Goal: Complete application form

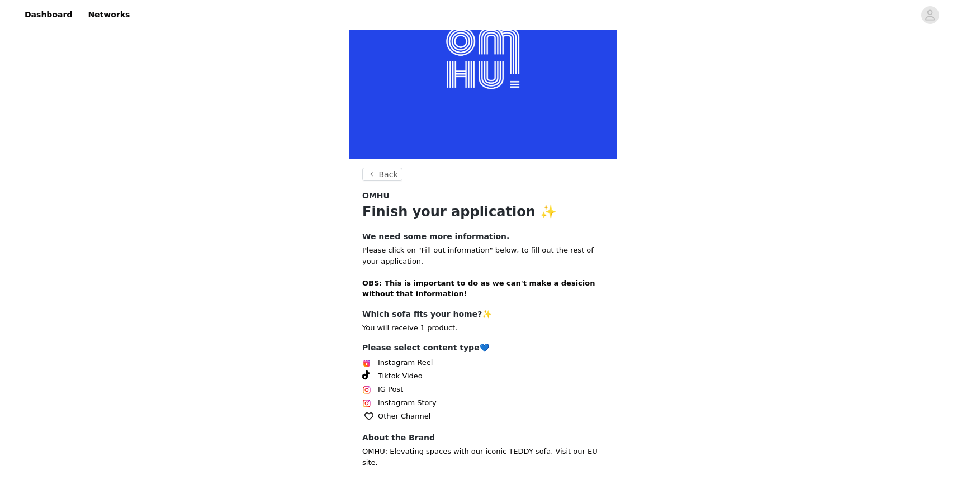
scroll to position [108, 0]
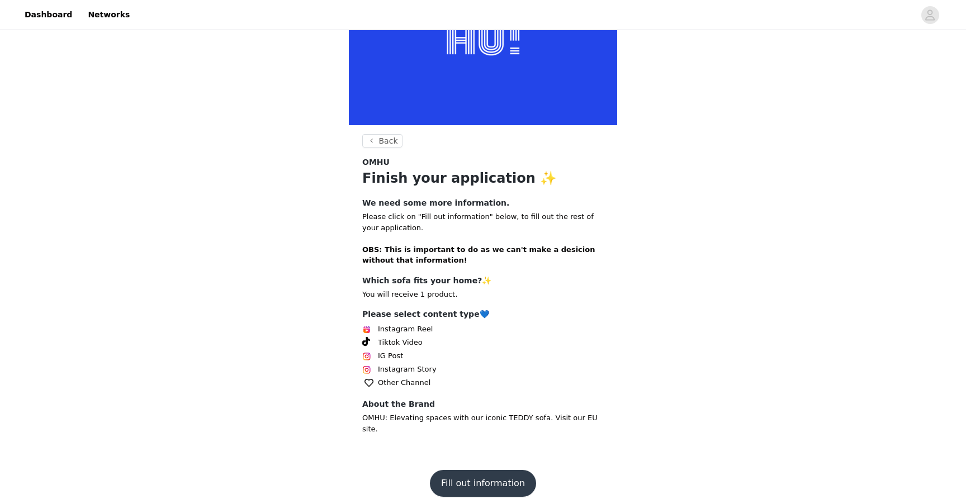
click at [488, 477] on button "Fill out information" at bounding box center [483, 483] width 106 height 27
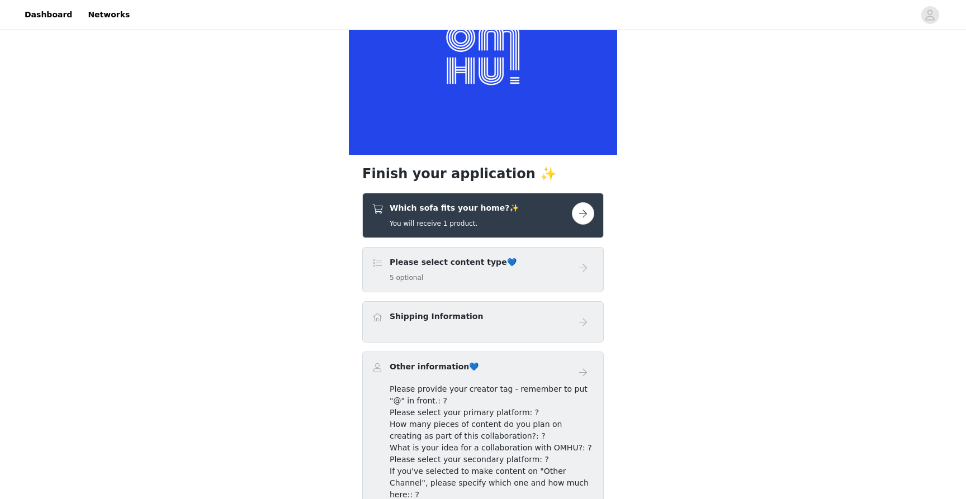
scroll to position [196, 0]
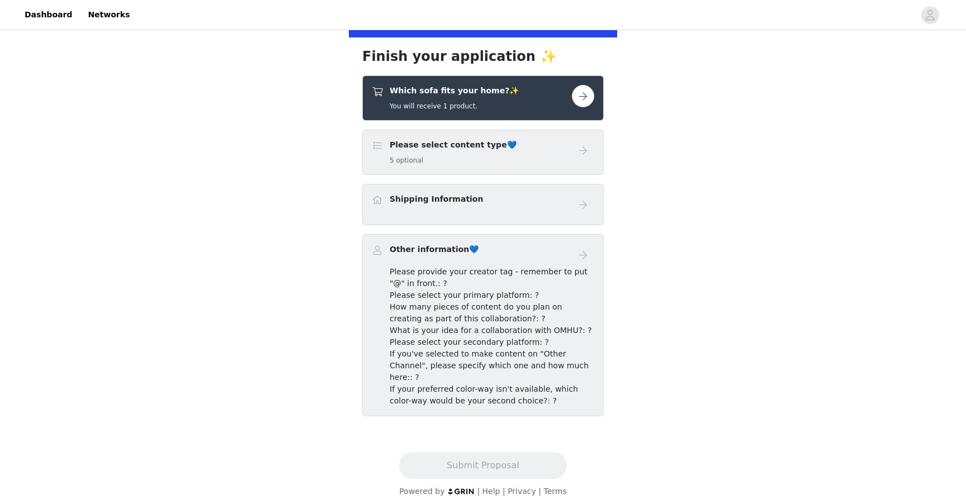
click at [585, 96] on button "button" at bounding box center [583, 96] width 22 height 22
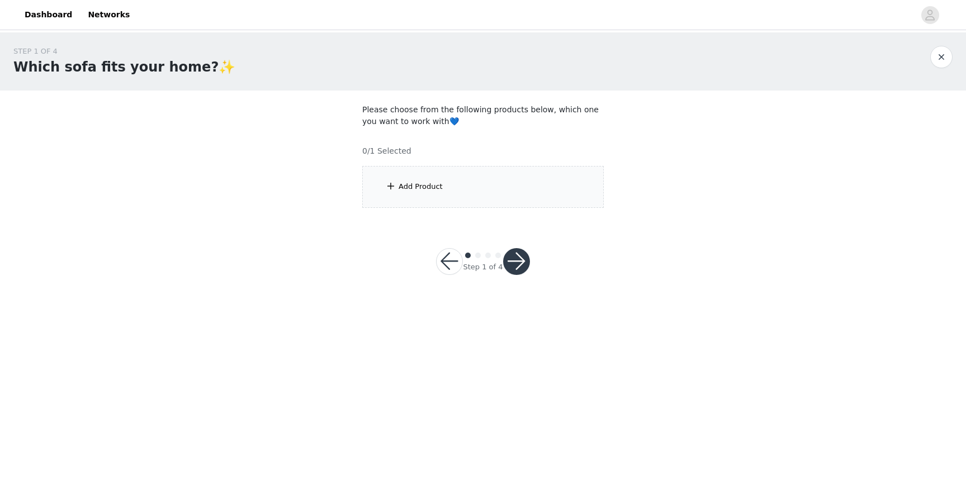
click at [488, 180] on div "Add Product" at bounding box center [482, 187] width 241 height 42
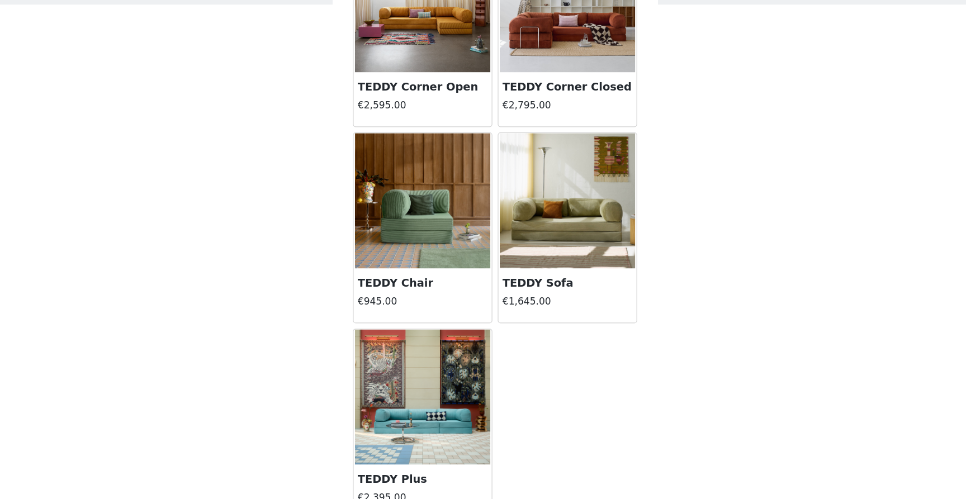
scroll to position [41, 0]
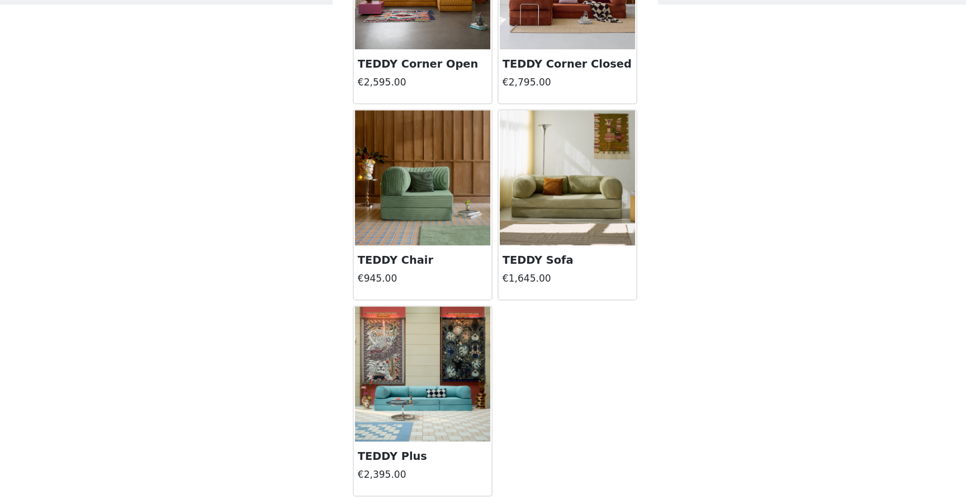
click at [550, 262] on img at bounding box center [543, 234] width 112 height 112
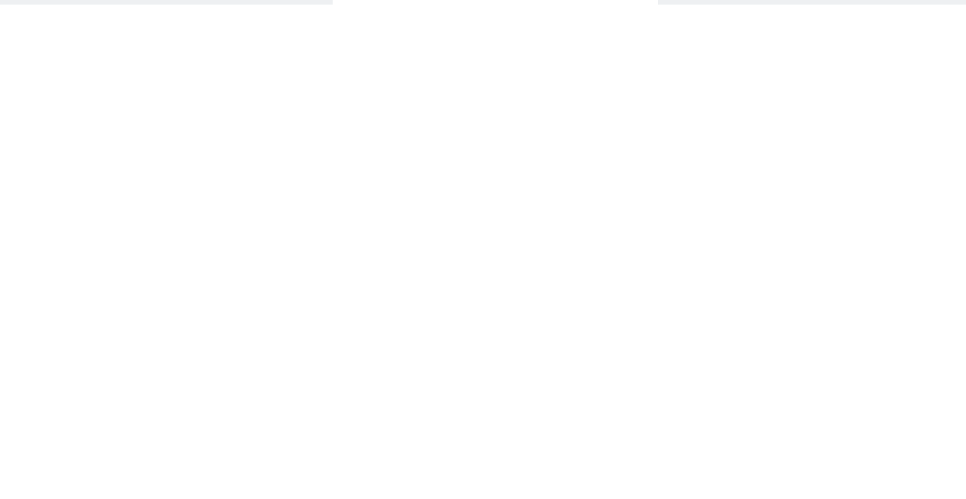
scroll to position [0, 0]
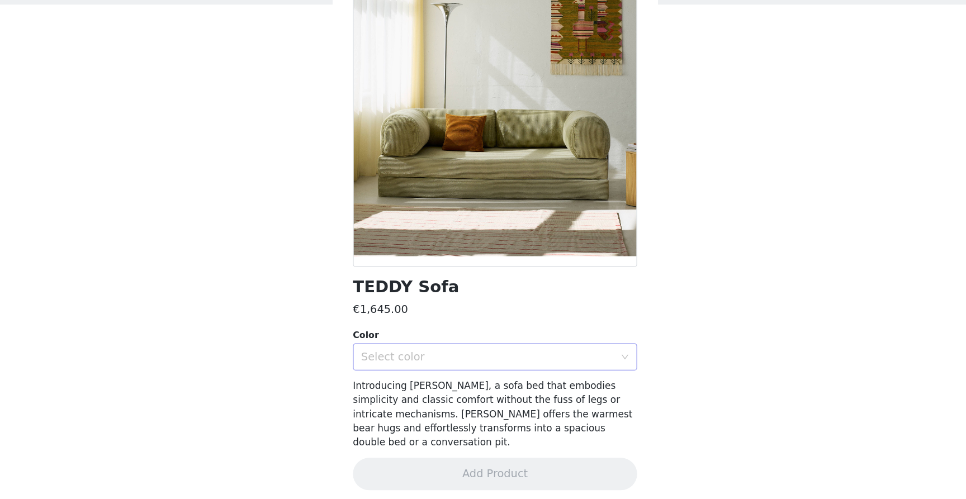
click at [490, 379] on div "Select color" at bounding box center [476, 381] width 209 height 11
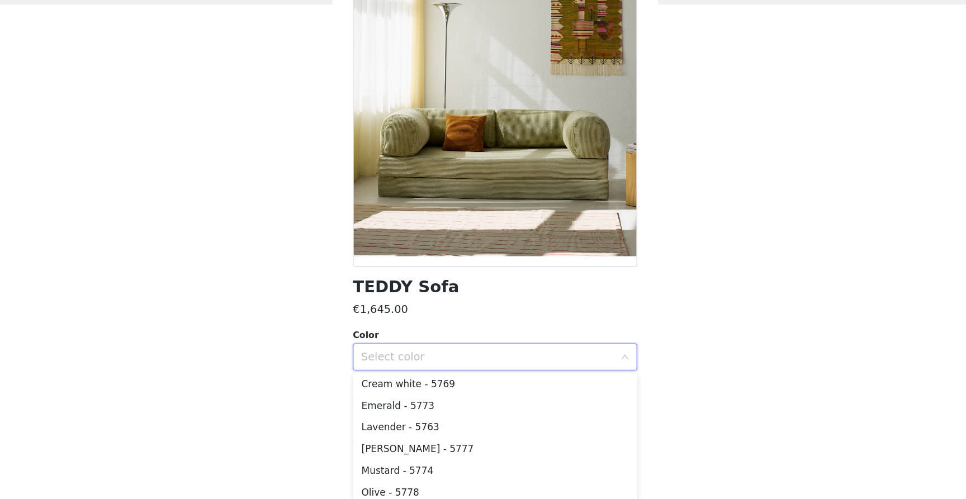
scroll to position [36, 0]
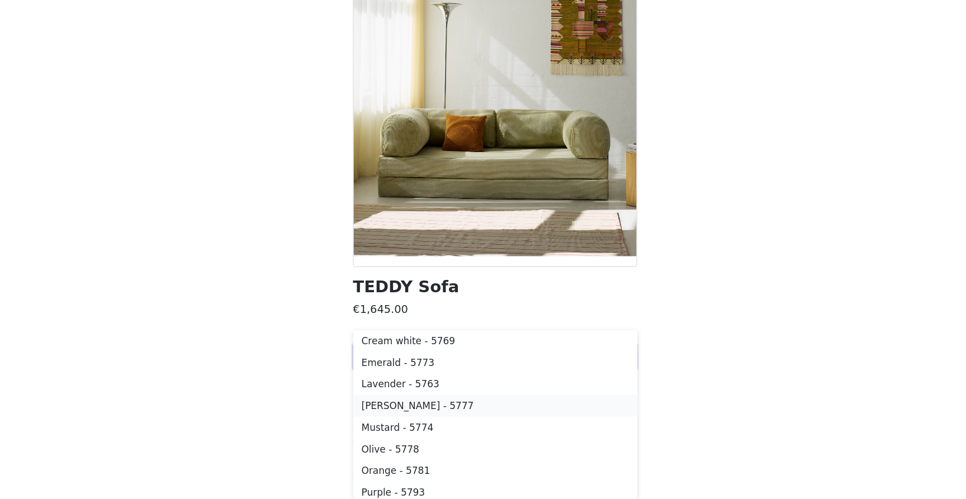
click at [432, 422] on li "[PERSON_NAME] - 5777" at bounding box center [482, 422] width 235 height 18
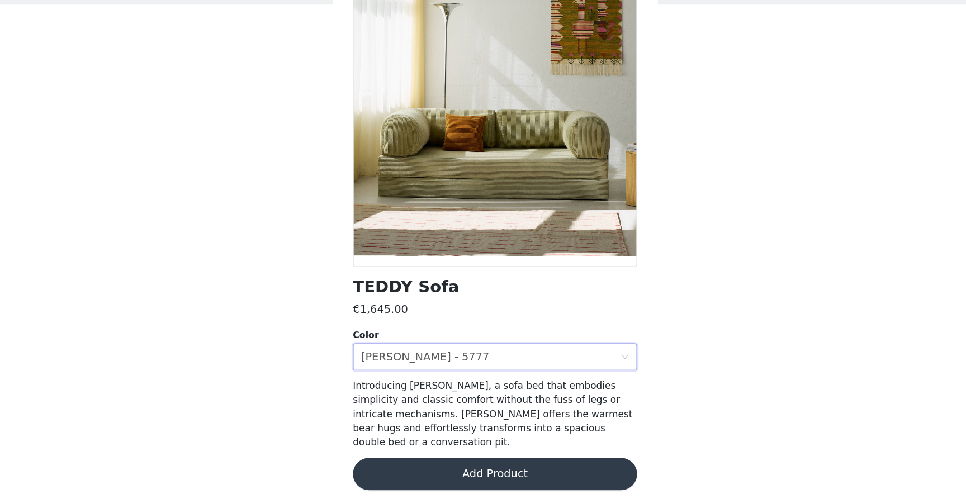
scroll to position [0, 0]
click at [439, 386] on div "Select color [PERSON_NAME] - 5777" at bounding box center [479, 381] width 214 height 21
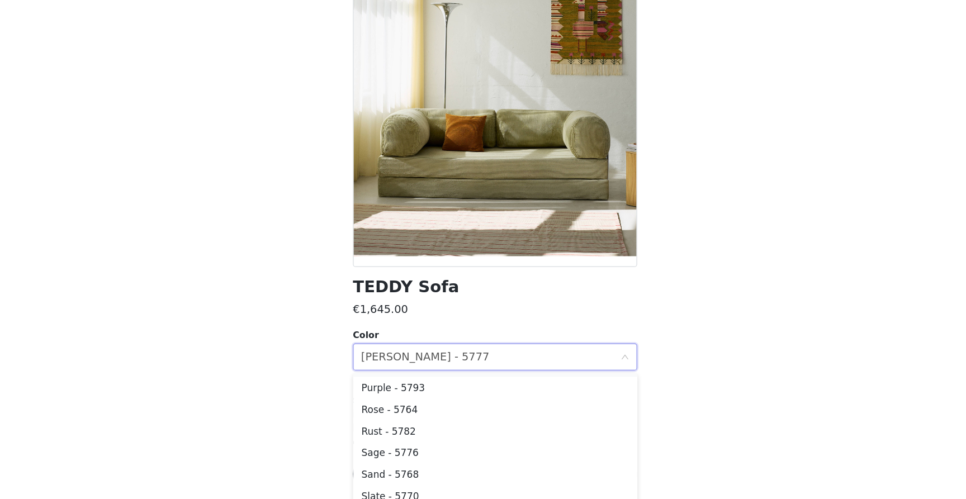
scroll to position [216, 0]
click at [440, 460] on li "Sage - 5776" at bounding box center [482, 458] width 235 height 18
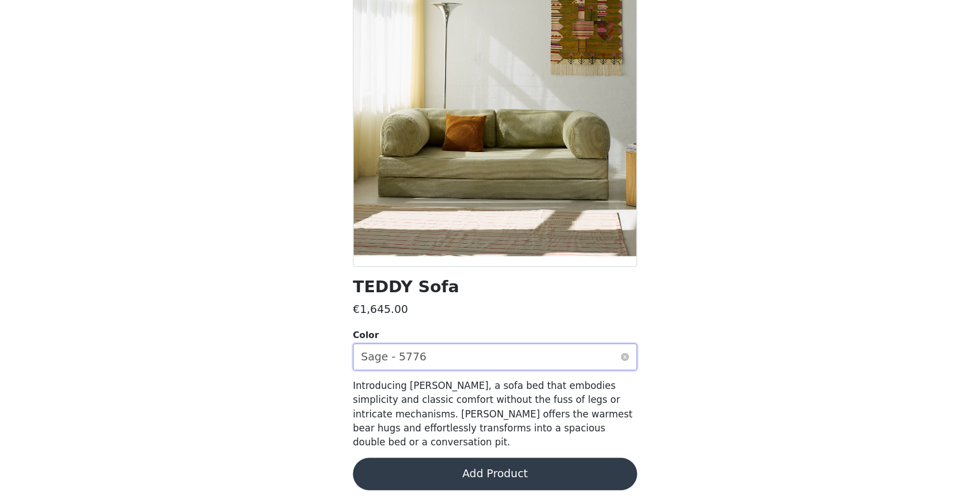
scroll to position [0, 0]
click at [445, 383] on div "Select color Sage - 5776" at bounding box center [479, 381] width 214 height 21
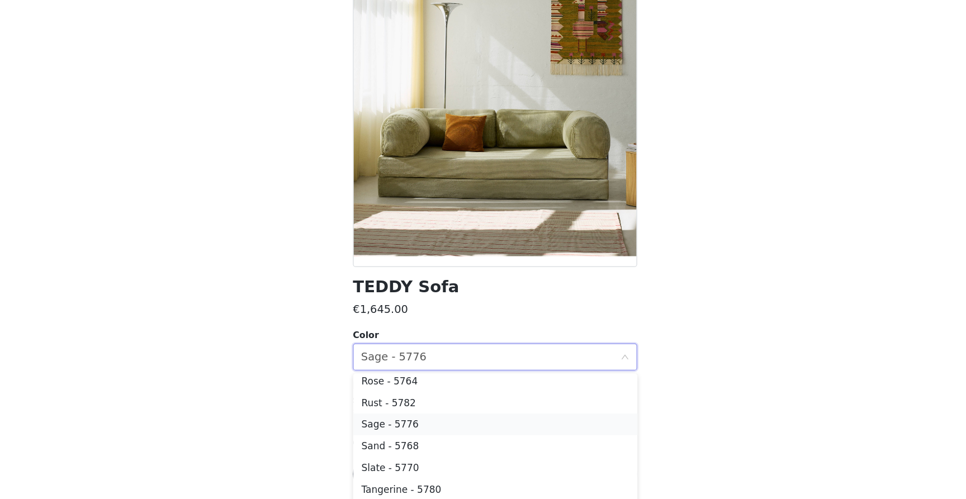
scroll to position [240, 0]
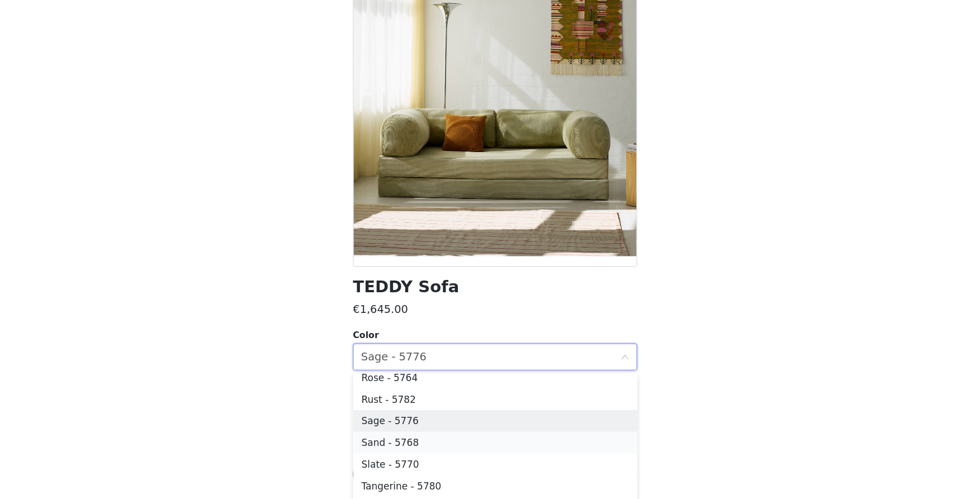
click at [438, 449] on li "Sand - 5768" at bounding box center [482, 452] width 235 height 18
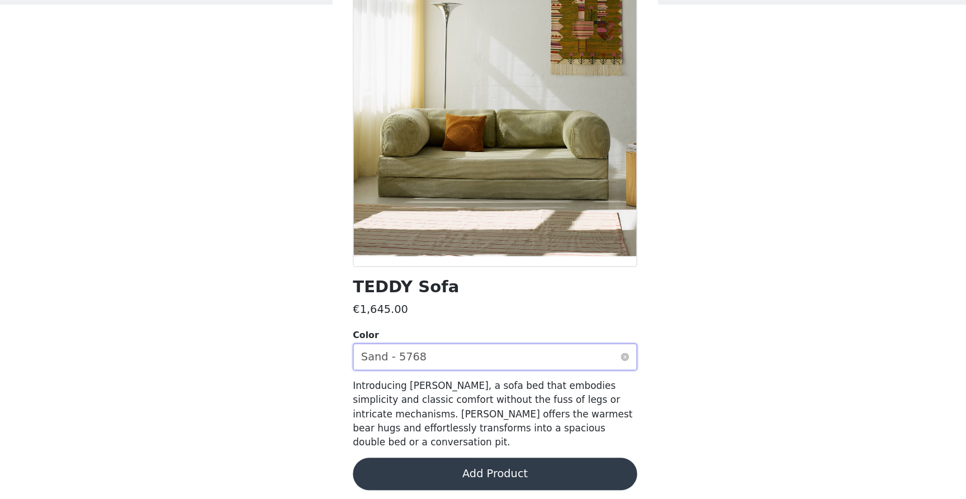
scroll to position [0, 0]
click at [461, 383] on div "Select color Sand - 5768" at bounding box center [479, 381] width 214 height 21
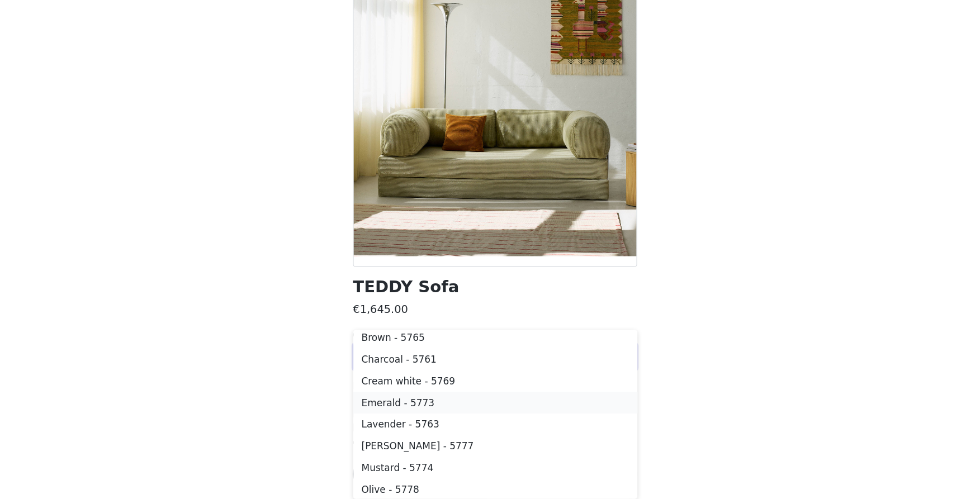
scroll to position [72, 0]
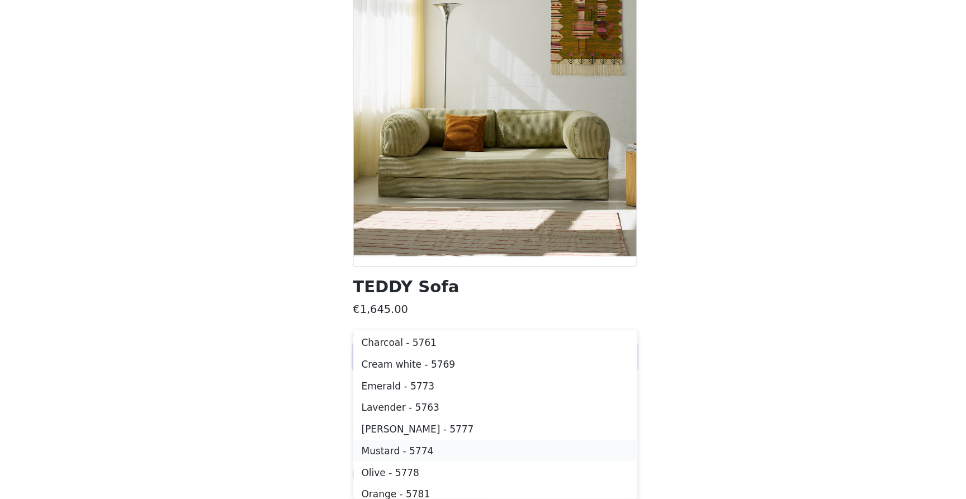
click at [431, 457] on li "Mustard - 5774" at bounding box center [482, 459] width 235 height 18
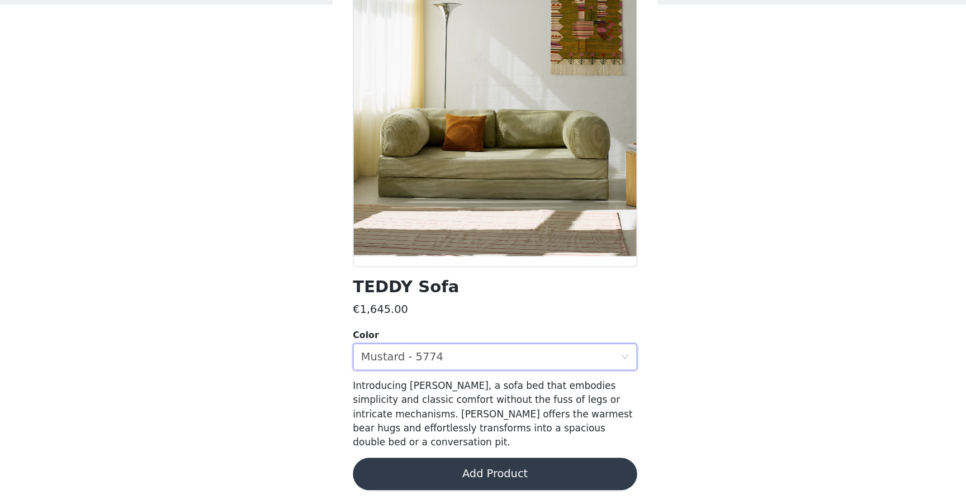
scroll to position [0, 0]
click at [502, 467] on button "Add Product" at bounding box center [482, 478] width 235 height 27
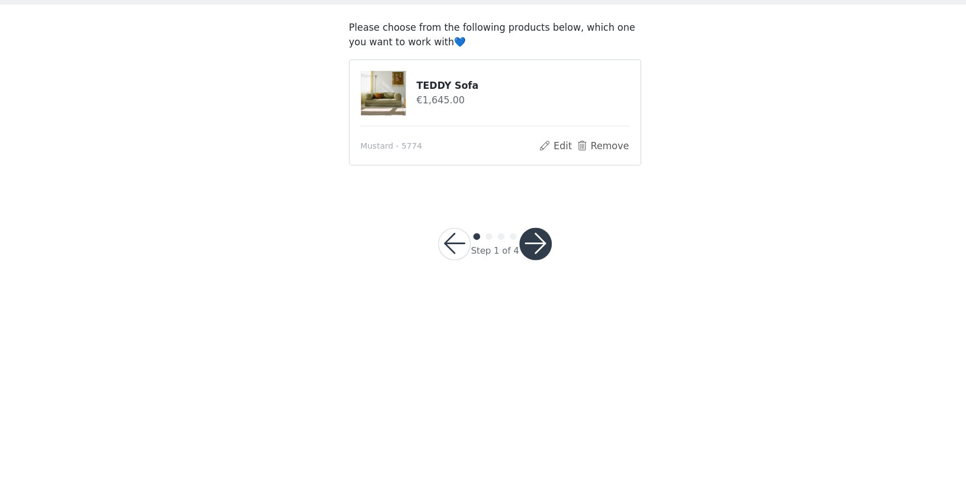
click at [516, 292] on button "button" at bounding box center [516, 288] width 27 height 27
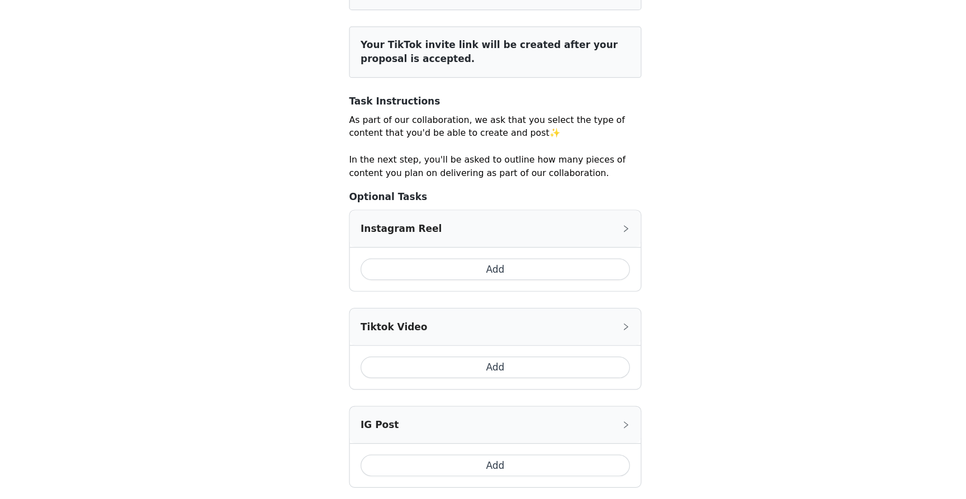
scroll to position [112, 0]
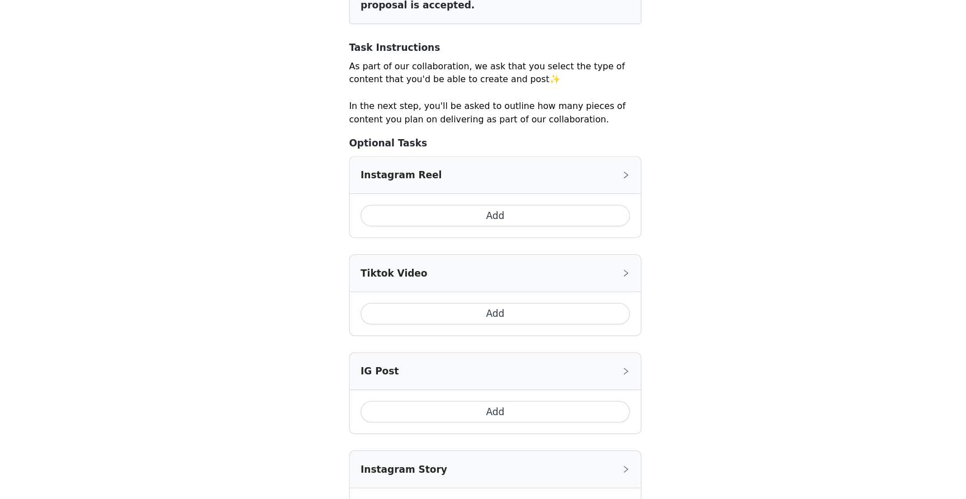
click at [503, 234] on div "Instagram Reel" at bounding box center [483, 231] width 240 height 30
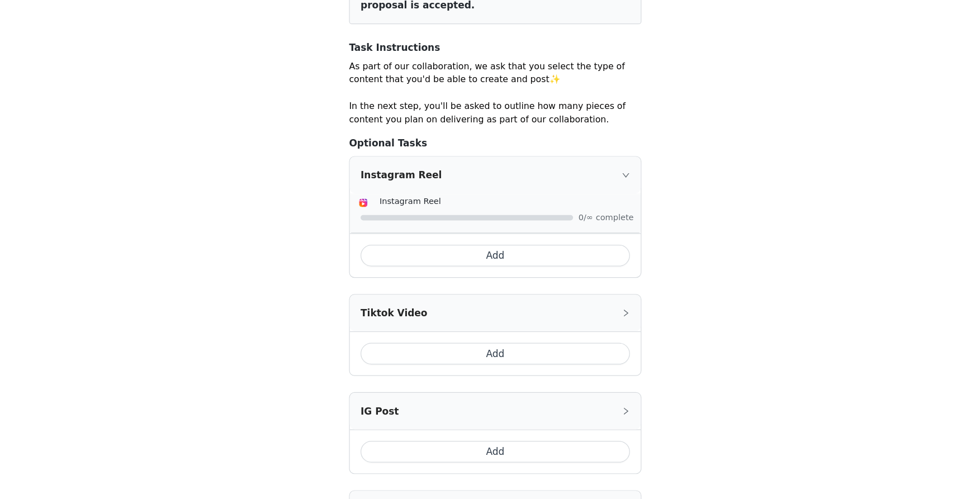
click at [509, 297] on button "Add" at bounding box center [483, 298] width 222 height 18
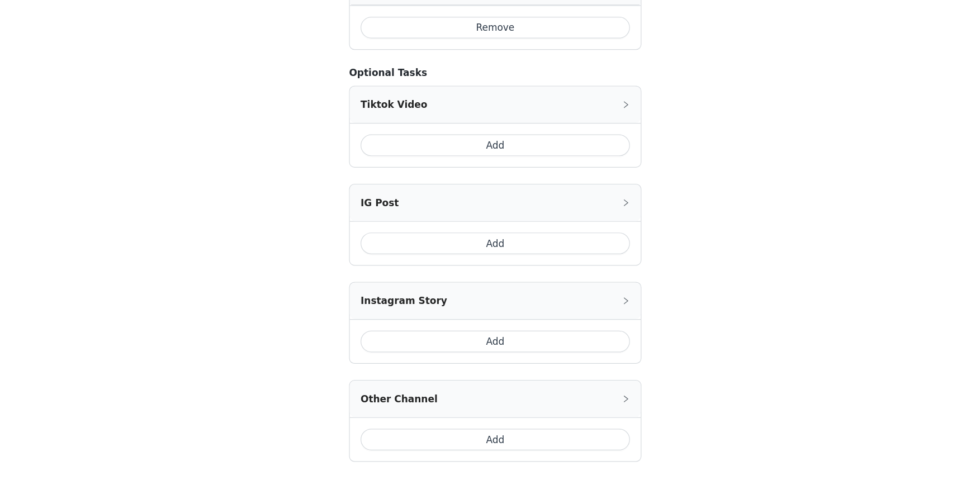
scroll to position [307, 0]
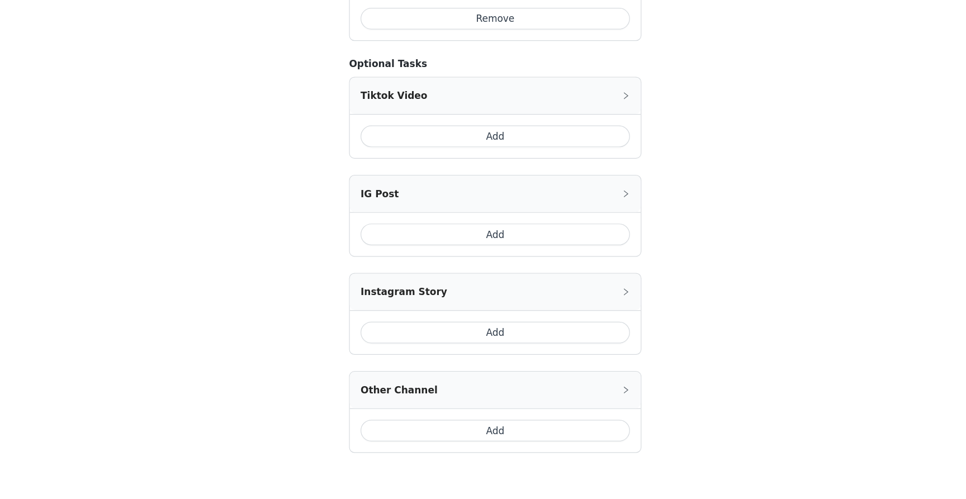
click at [492, 362] on button "Add" at bounding box center [483, 362] width 222 height 18
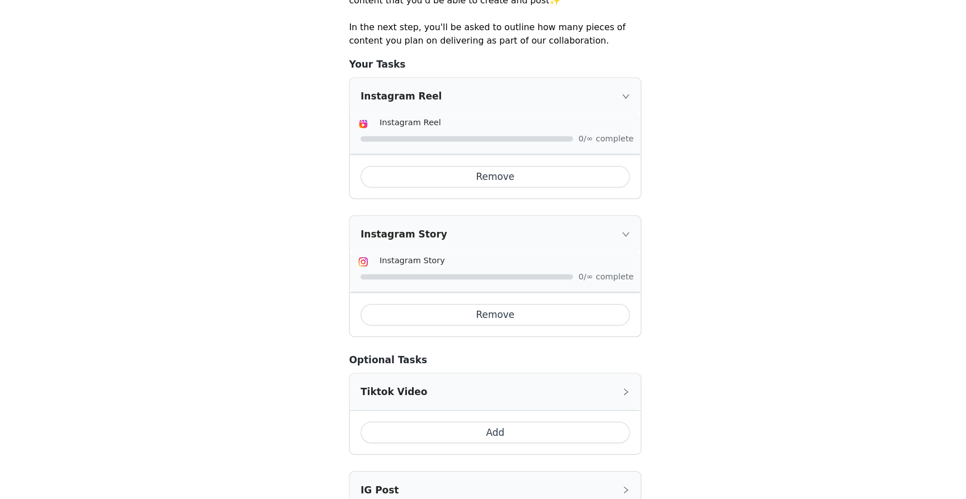
scroll to position [410, 0]
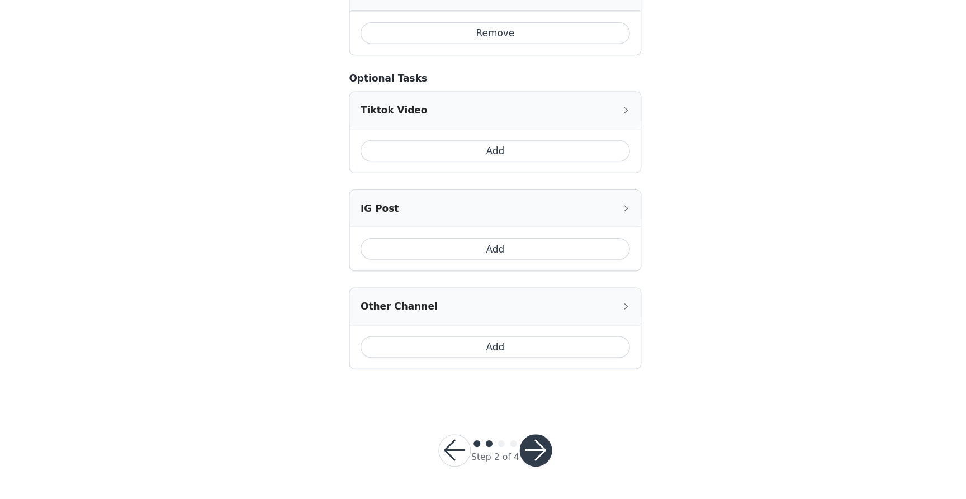
click at [519, 461] on button "button" at bounding box center [516, 458] width 27 height 27
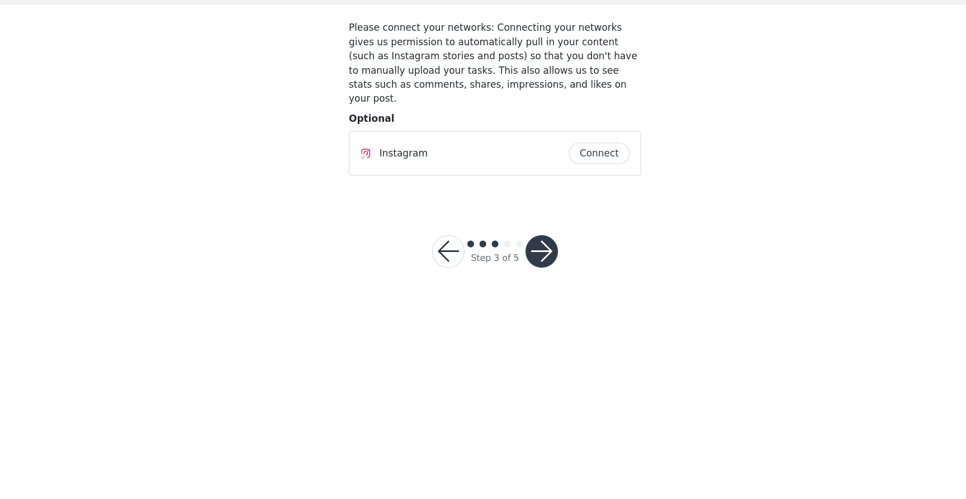
click at [579, 205] on button "Connect" at bounding box center [569, 214] width 50 height 18
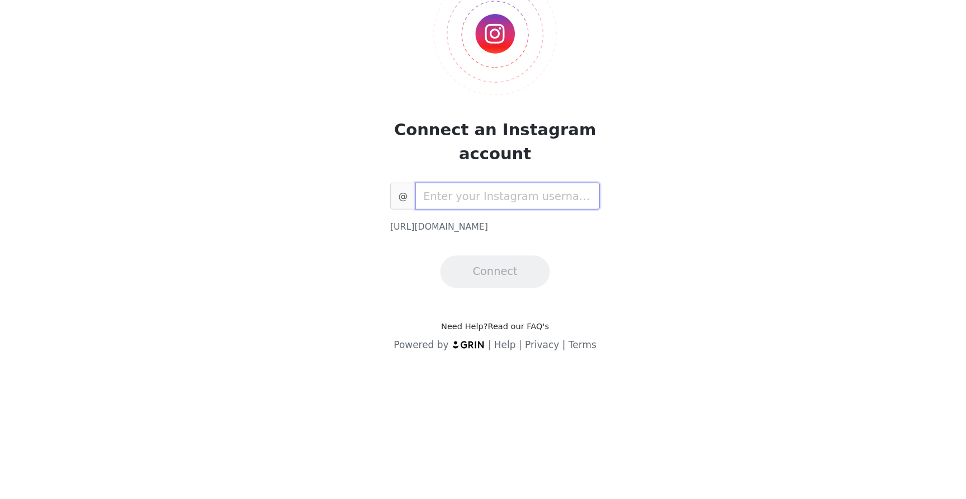
click at [505, 241] on input "text" at bounding box center [493, 248] width 153 height 22
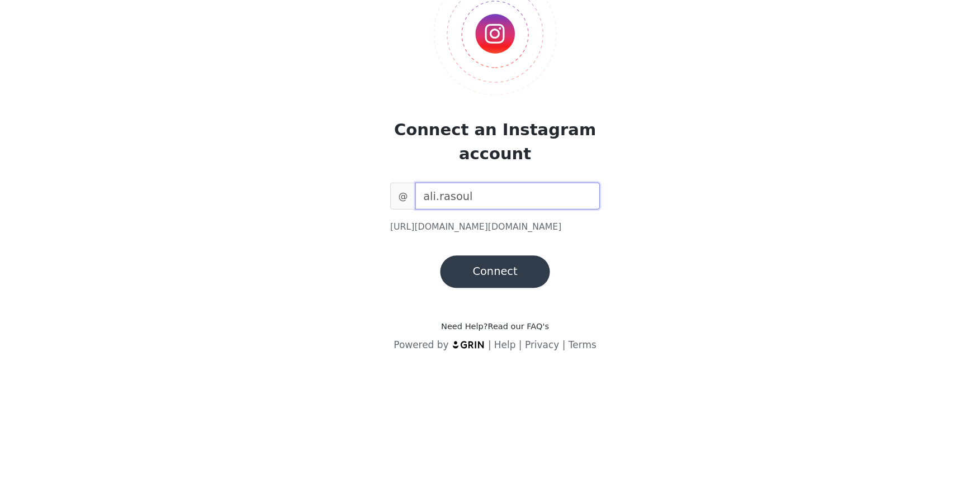
type input "ali.rasoul"
click at [502, 312] on button "Connect" at bounding box center [483, 311] width 91 height 27
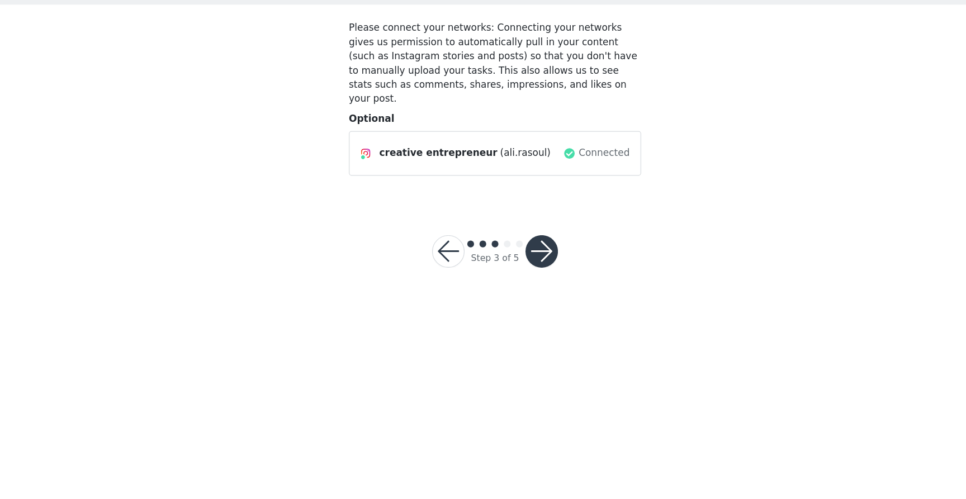
click at [520, 284] on button "button" at bounding box center [521, 294] width 27 height 27
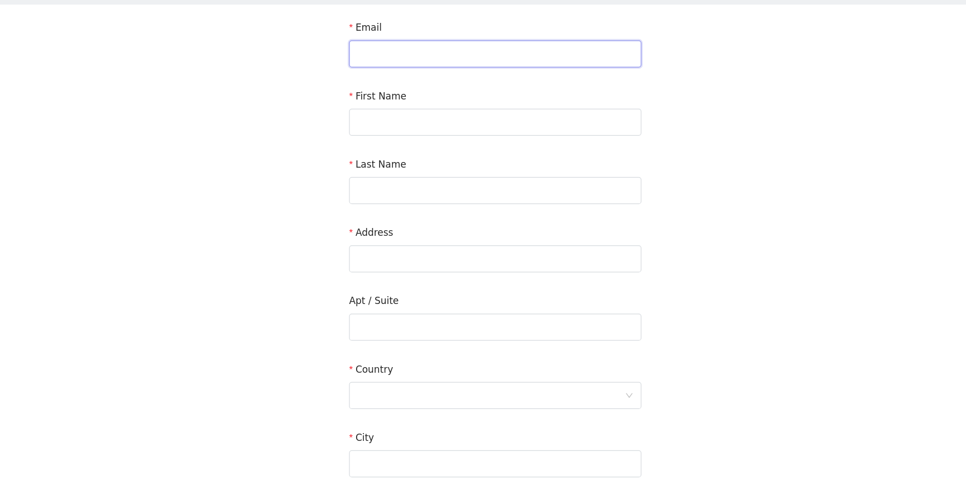
click at [506, 138] on input "text" at bounding box center [482, 131] width 241 height 22
type input "[EMAIL_ADDRESS][DOMAIN_NAME]"
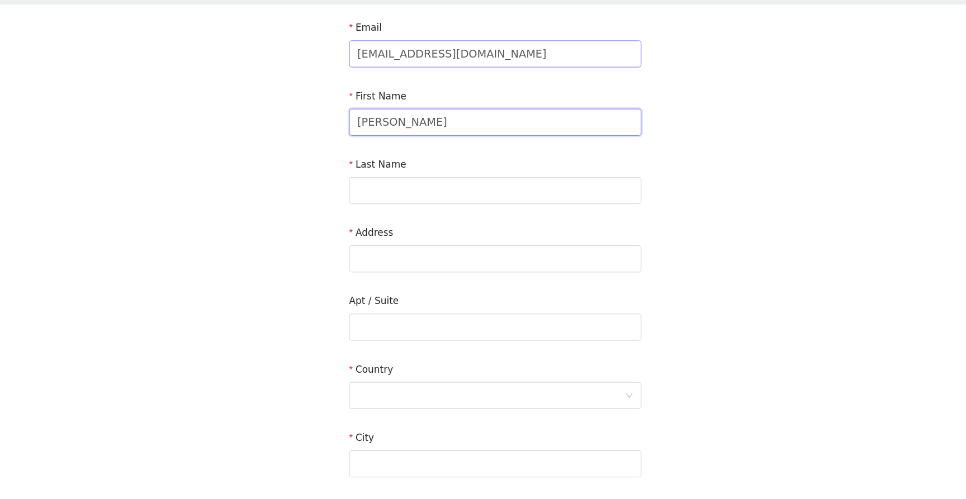
type input "[PERSON_NAME]"
type input "Rasoul"
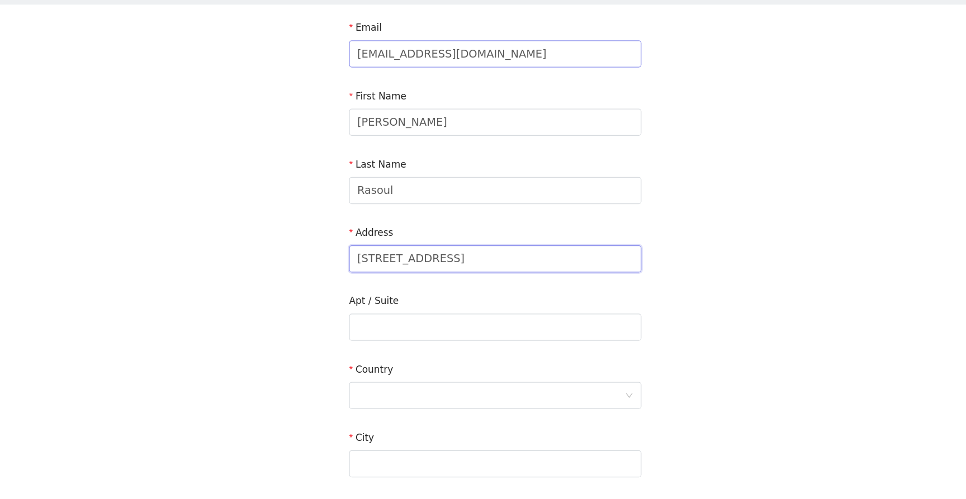
type input "[STREET_ADDRESS]"
click at [445, 413] on div at bounding box center [479, 413] width 221 height 21
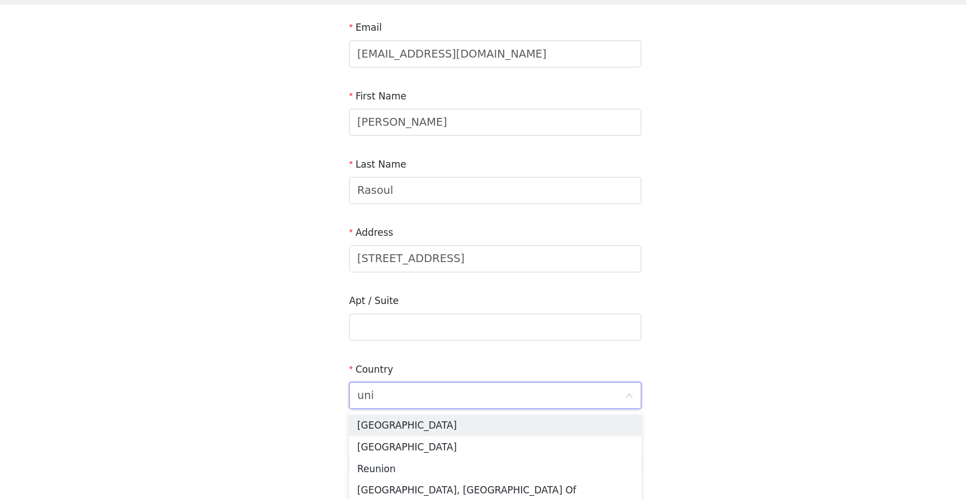
type input "unit"
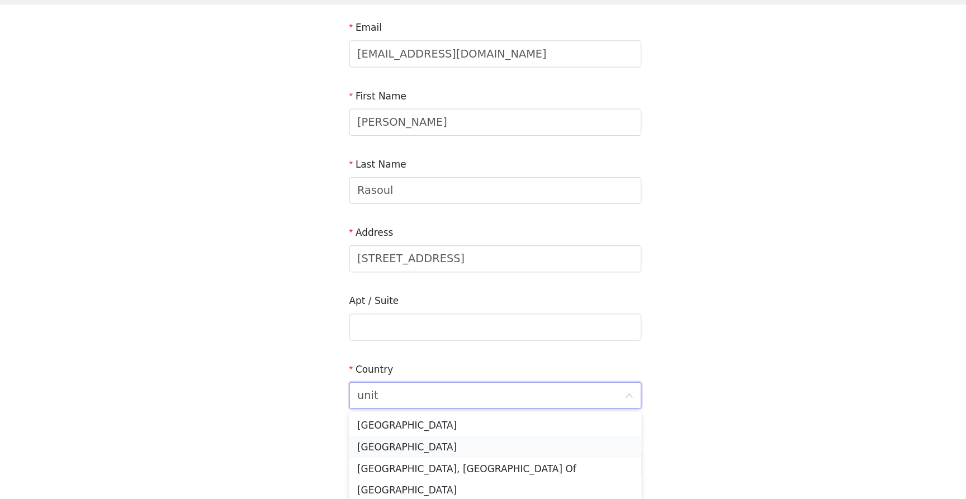
click at [443, 454] on li "[GEOGRAPHIC_DATA]" at bounding box center [482, 456] width 241 height 18
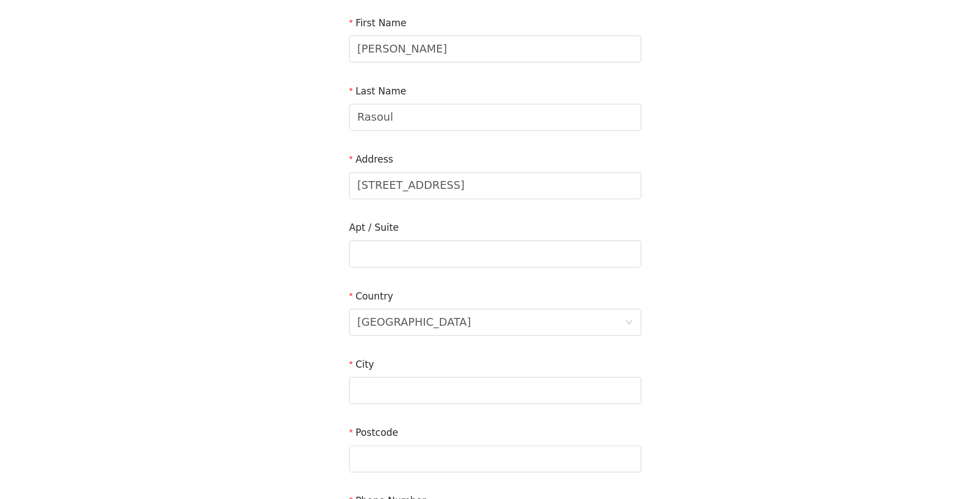
scroll to position [64, 0]
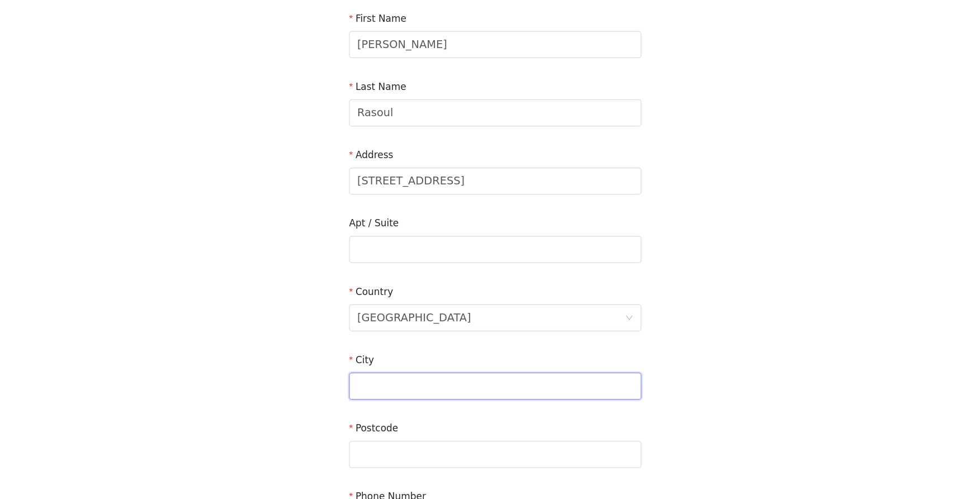
click at [389, 410] on input "text" at bounding box center [482, 406] width 241 height 22
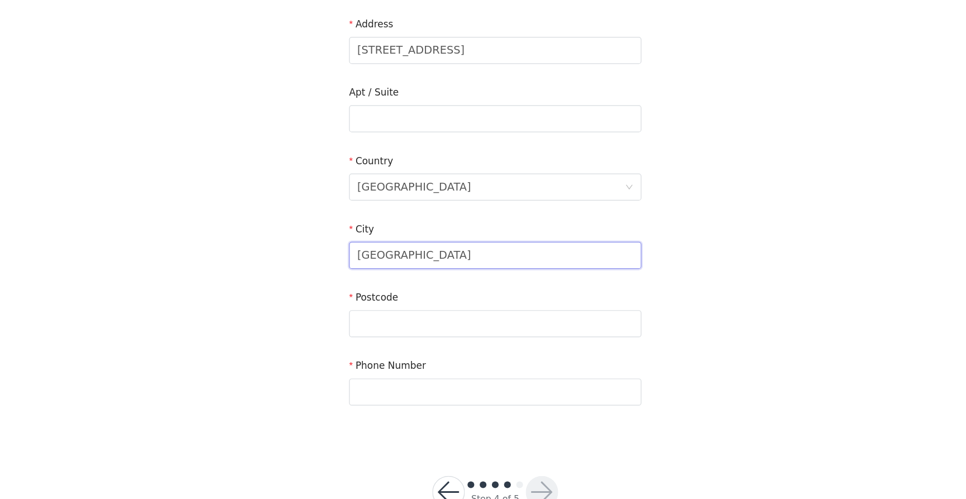
type input "[GEOGRAPHIC_DATA]"
type input "NW9 5WH"
click at [421, 410] on input "text" at bounding box center [482, 409] width 241 height 22
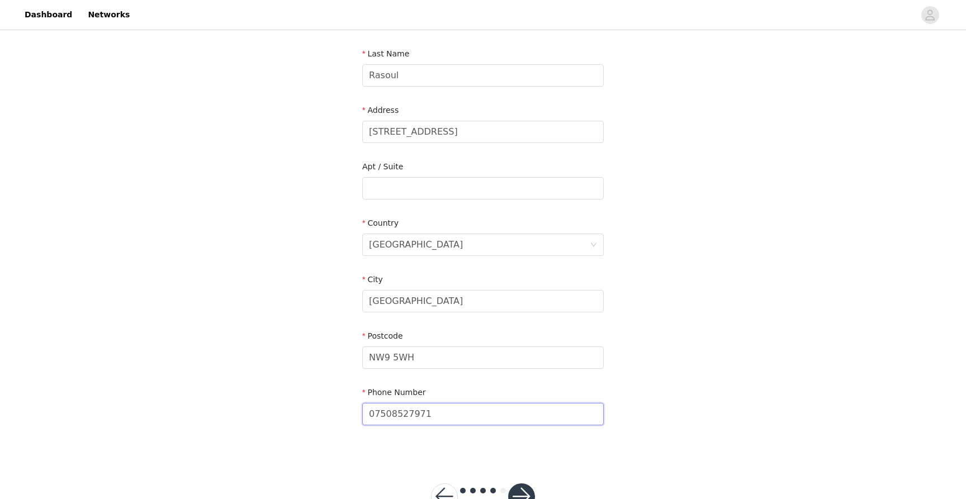
scroll to position [206, 0]
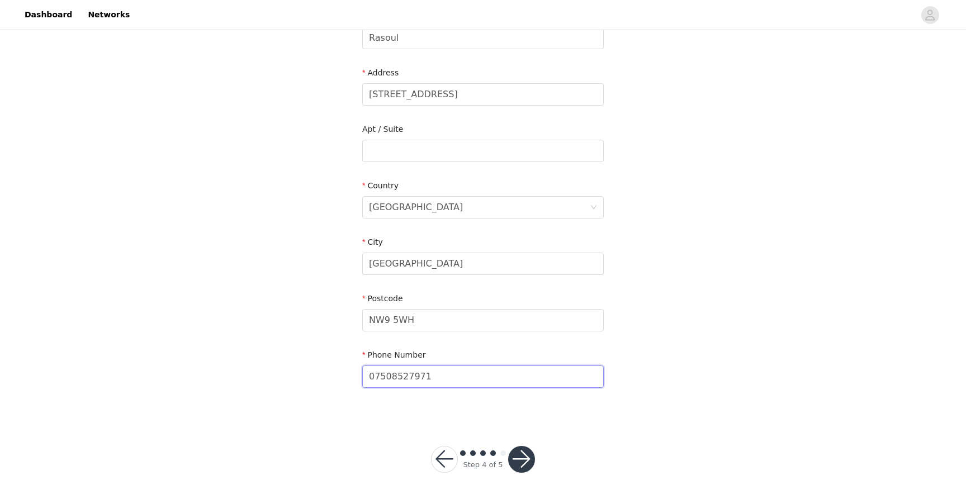
type input "07508527971"
click at [523, 455] on button "button" at bounding box center [521, 459] width 27 height 27
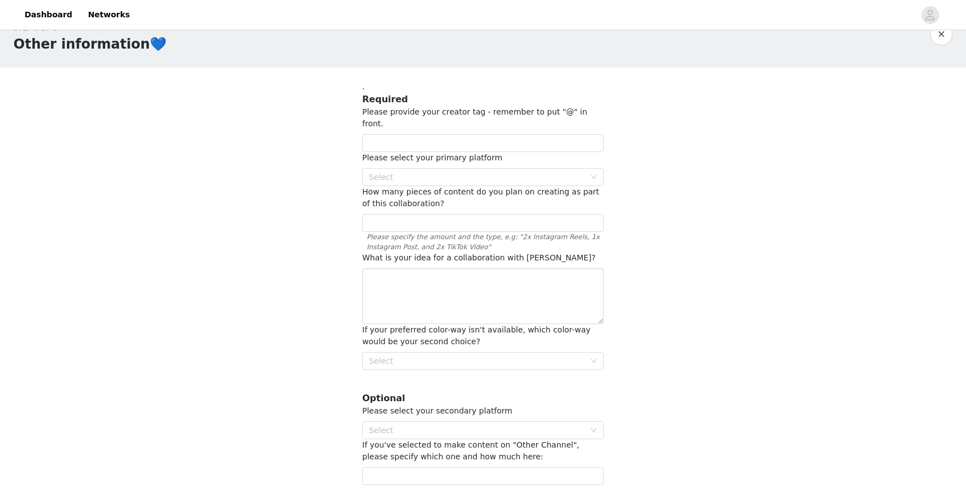
scroll to position [16, 0]
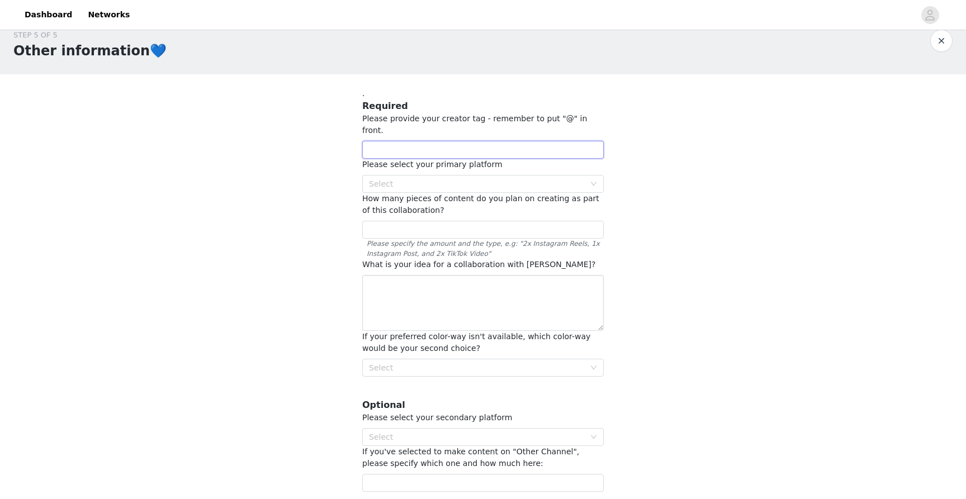
click at [468, 141] on input "text" at bounding box center [482, 150] width 241 height 18
type input "@ali.rasoul"
click at [487, 178] on div "Select" at bounding box center [477, 183] width 216 height 11
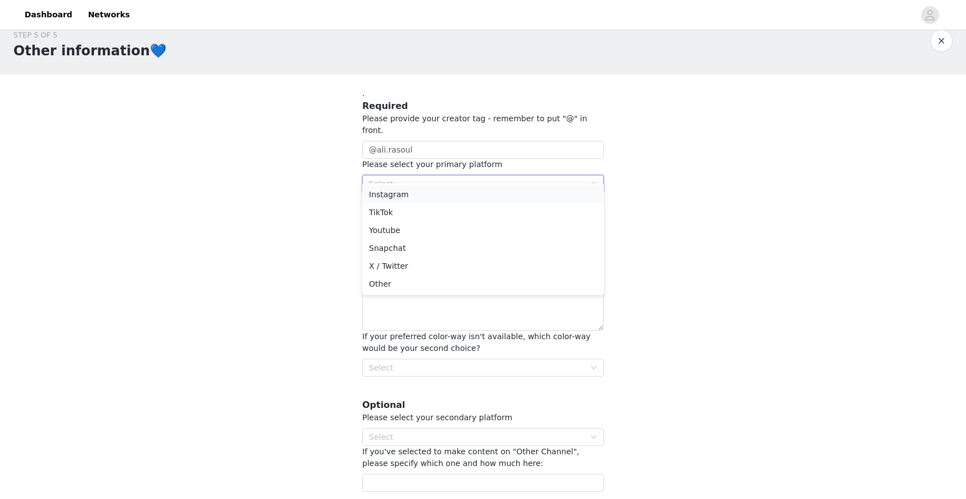
click at [472, 196] on li "Instagram" at bounding box center [482, 195] width 241 height 18
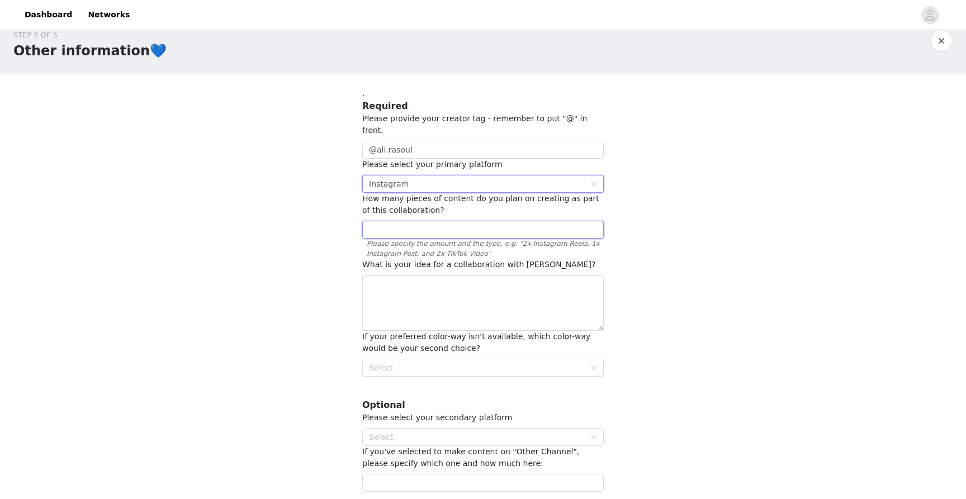
click at [455, 221] on input "text" at bounding box center [482, 230] width 241 height 18
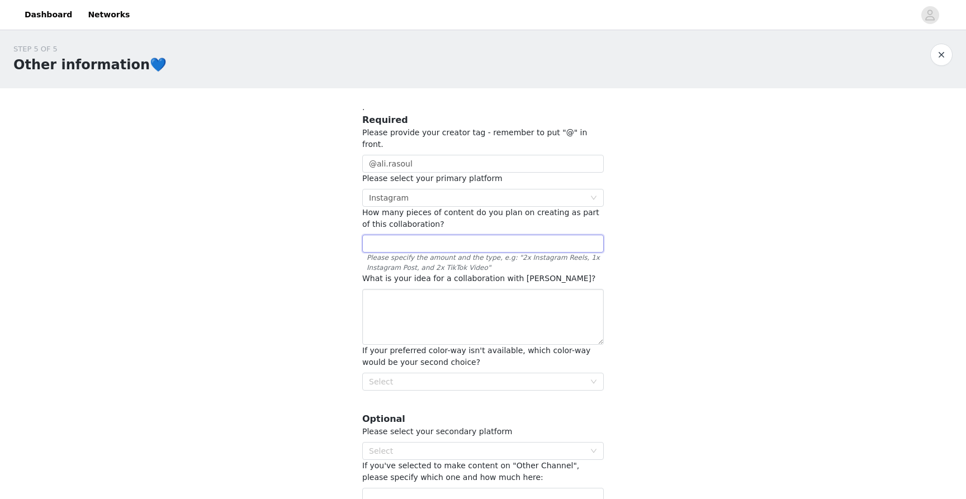
scroll to position [0, 0]
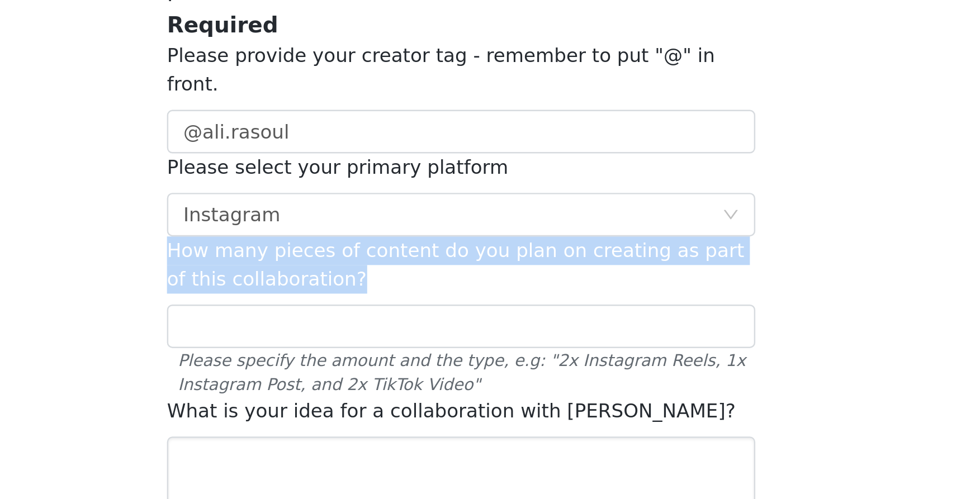
drag, startPoint x: 362, startPoint y: 202, endPoint x: 419, endPoint y: 216, distance: 59.1
click at [419, 216] on div "How many pieces of content do you plan on creating as part of this collaboratio…" at bounding box center [482, 220] width 241 height 23
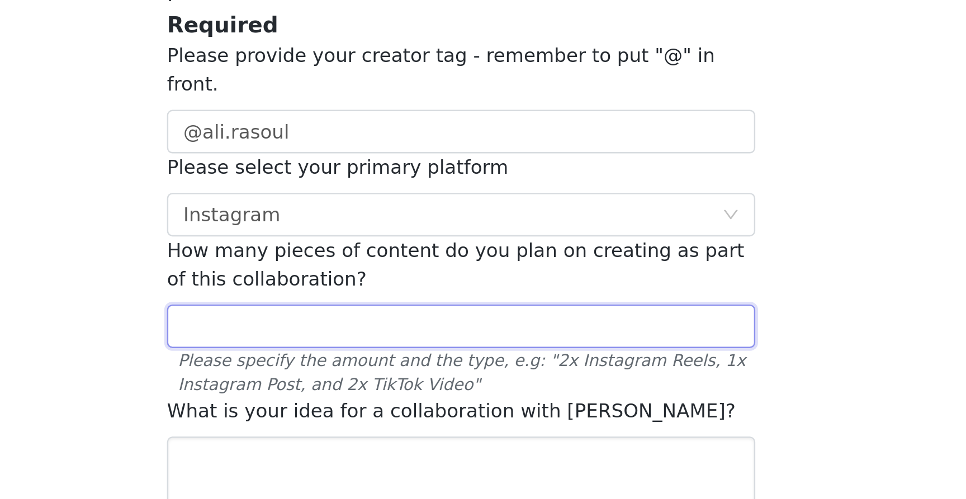
click at [429, 238] on input "text" at bounding box center [482, 246] width 241 height 18
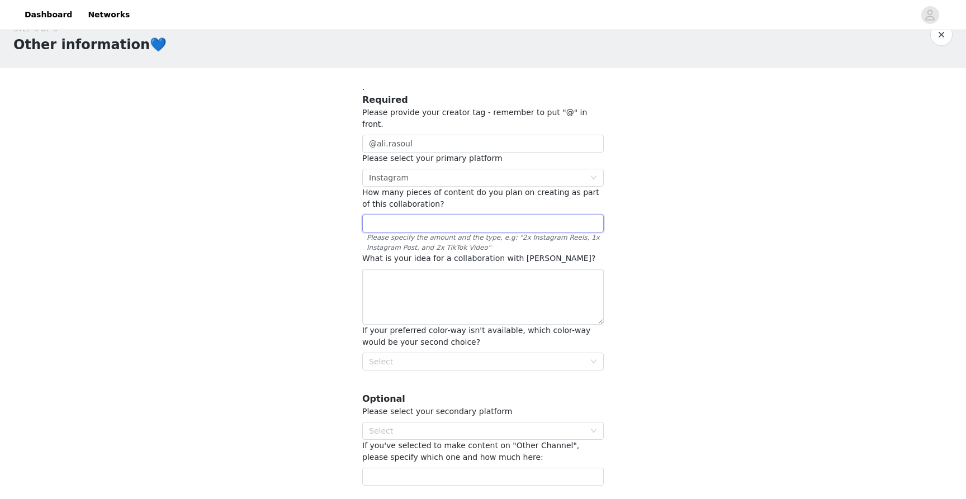
scroll to position [28, 0]
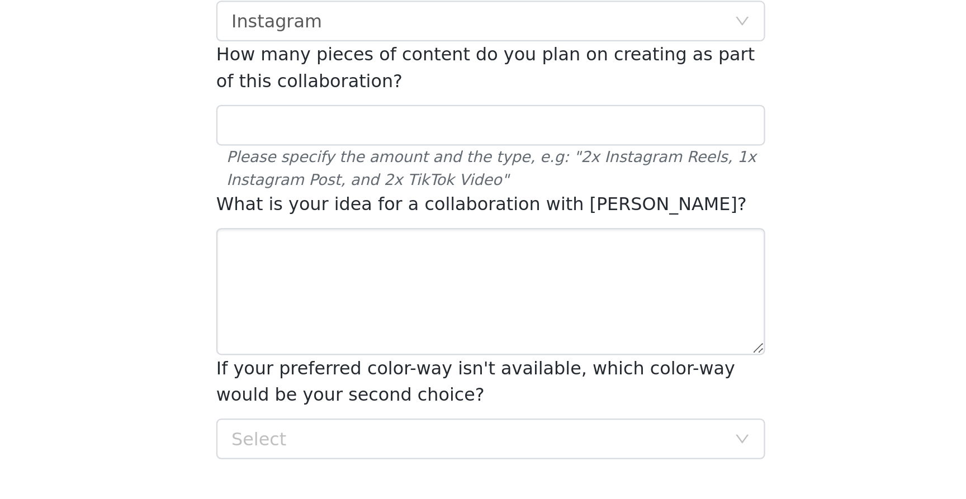
click at [516, 248] on span "What is your idea for a collaboration with [PERSON_NAME]?" at bounding box center [479, 252] width 234 height 9
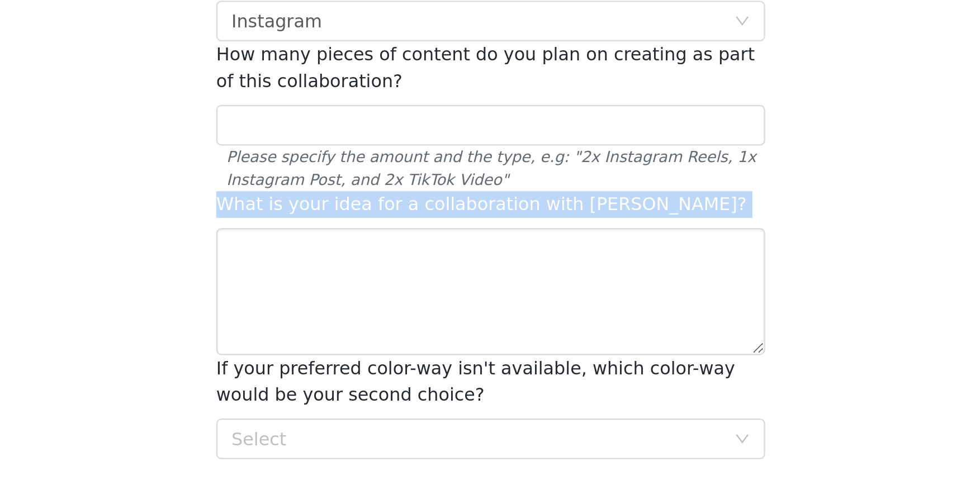
click at [516, 248] on span "What is your idea for a collaboration with [PERSON_NAME]?" at bounding box center [479, 252] width 234 height 9
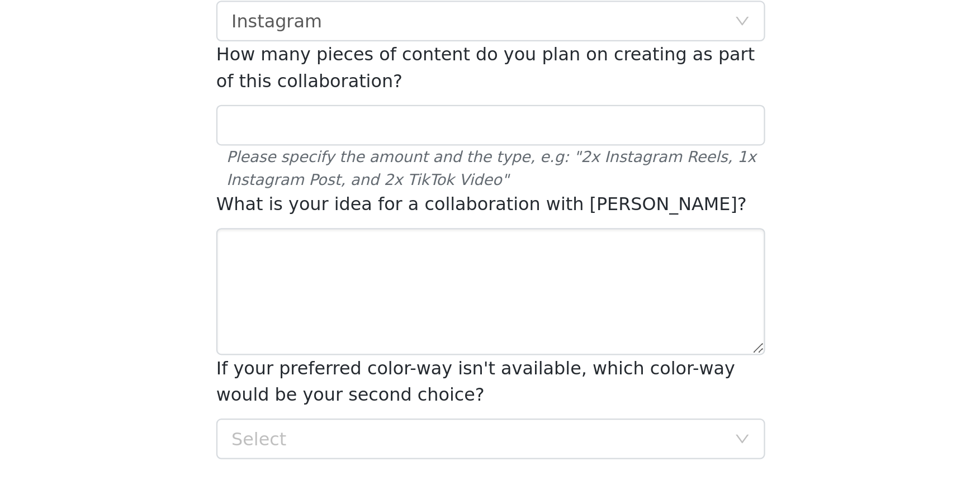
click at [522, 248] on span "What is your idea for a collaboration with [PERSON_NAME]?" at bounding box center [479, 252] width 234 height 9
copy span "OMHU"
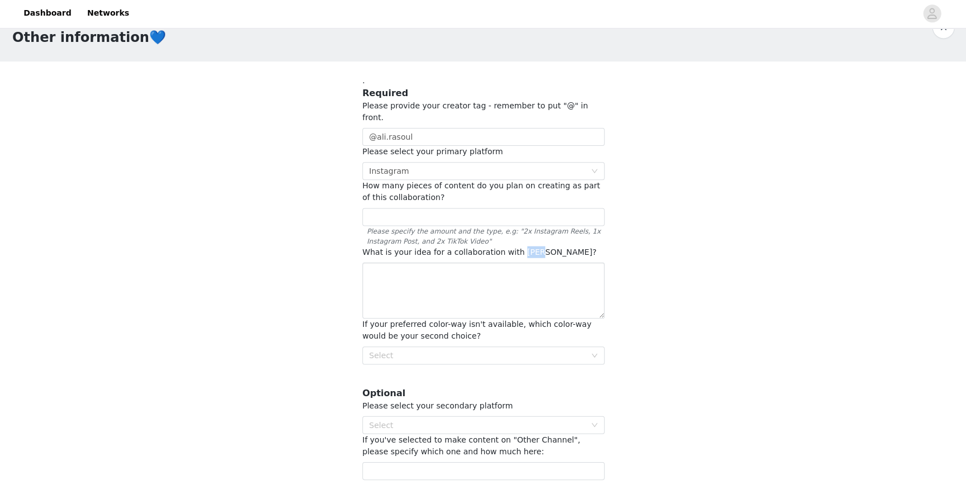
scroll to position [27, 0]
click at [492, 351] on div "Select" at bounding box center [477, 356] width 216 height 11
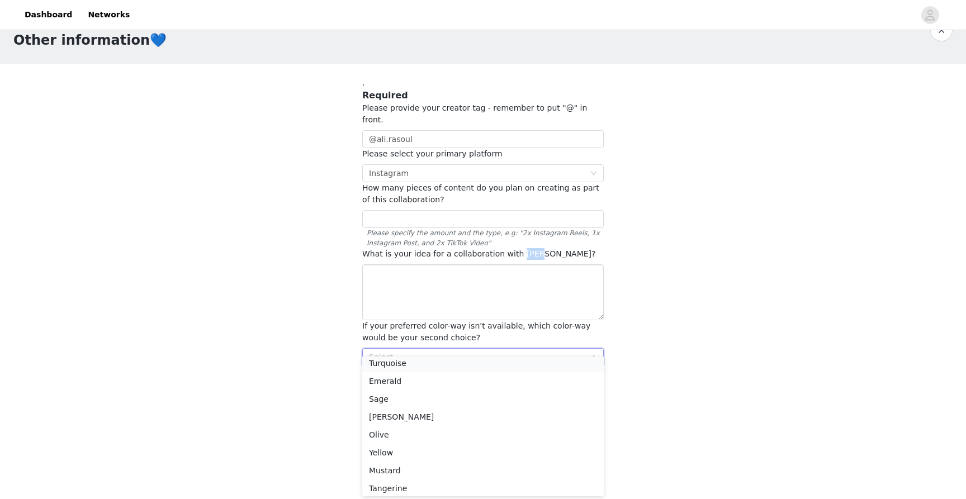
scroll to position [94, 0]
click at [455, 450] on li "Mustard" at bounding box center [482, 452] width 241 height 18
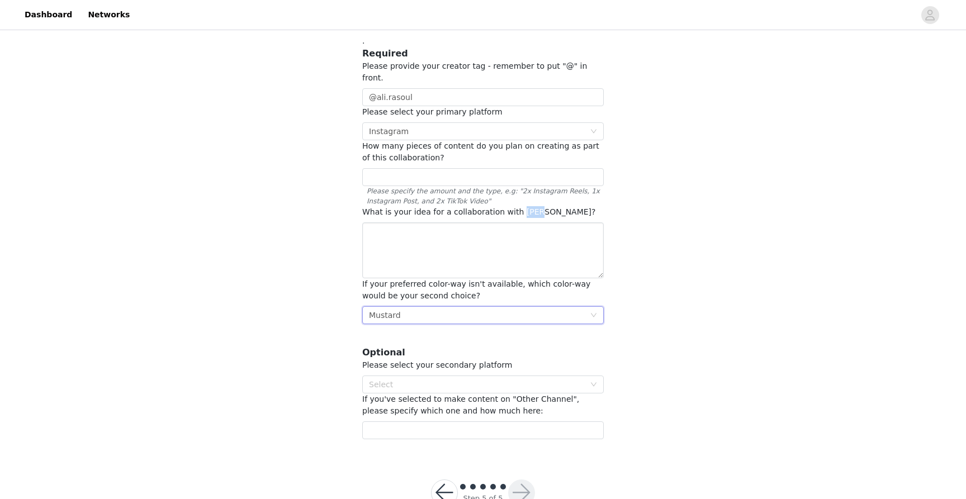
scroll to position [91, 0]
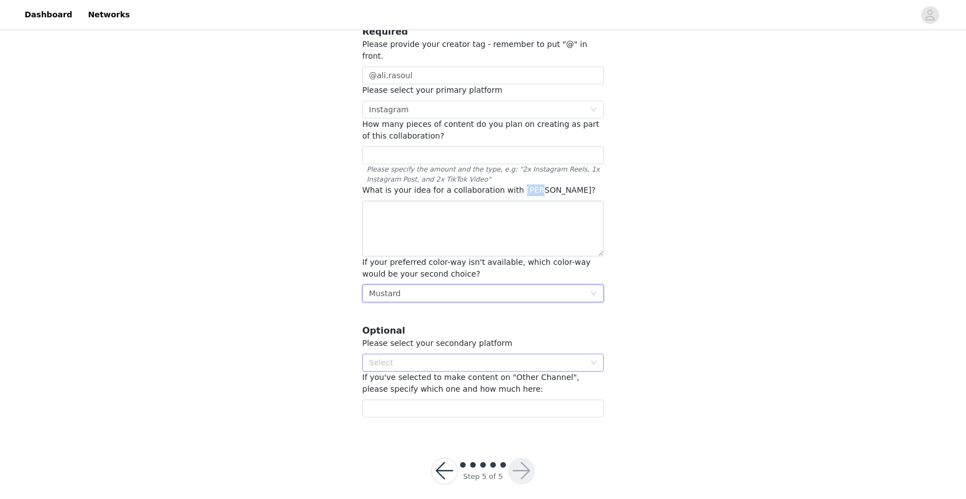
click at [444, 357] on div "Select" at bounding box center [477, 362] width 216 height 11
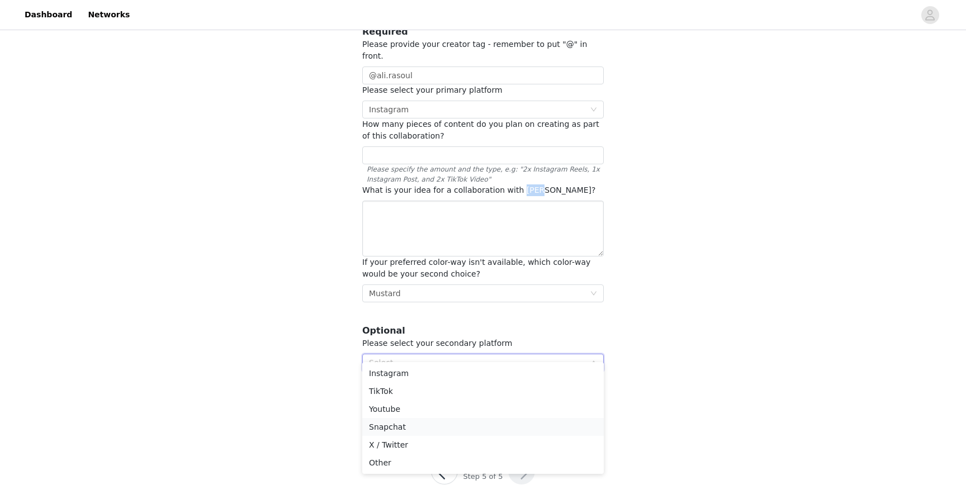
click at [424, 426] on li "Snapchat" at bounding box center [482, 427] width 241 height 18
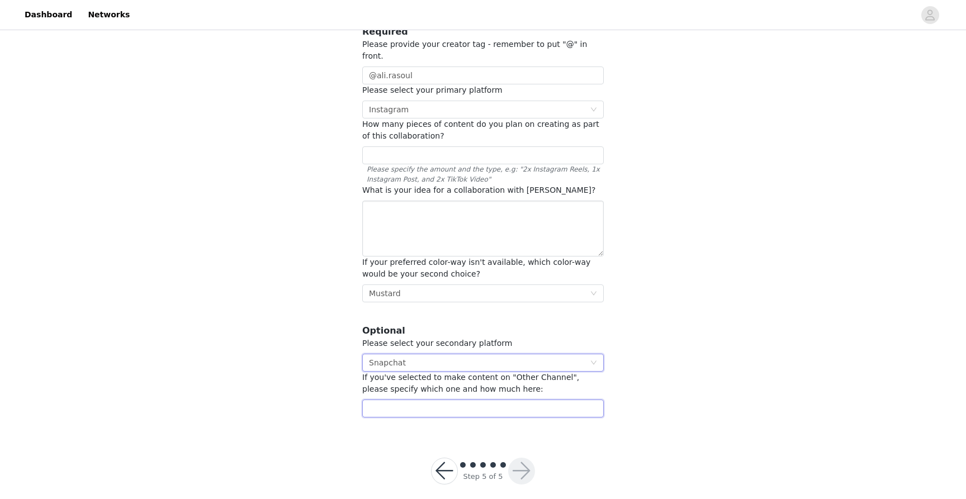
click at [428, 400] on input "text" at bounding box center [482, 409] width 241 height 18
click at [459, 354] on div "Select Snapchat" at bounding box center [479, 362] width 221 height 17
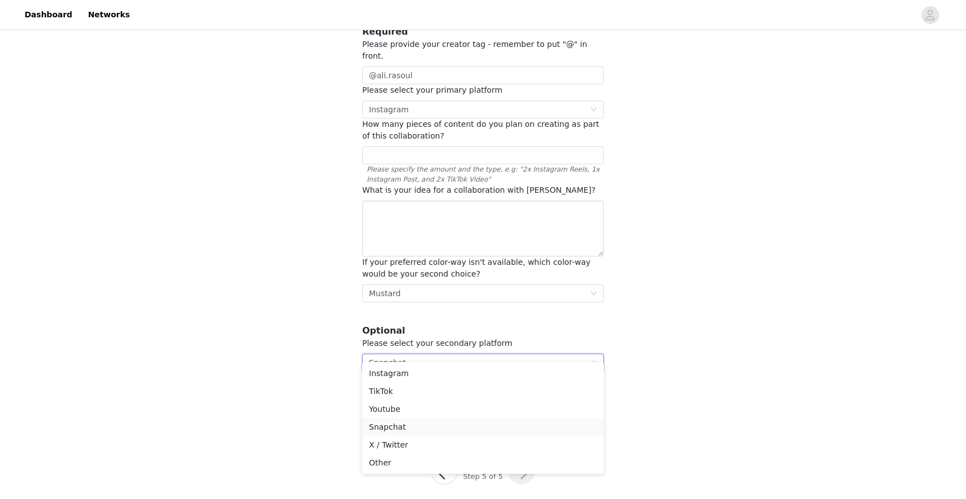
click at [450, 425] on li "Snapchat" at bounding box center [482, 427] width 241 height 18
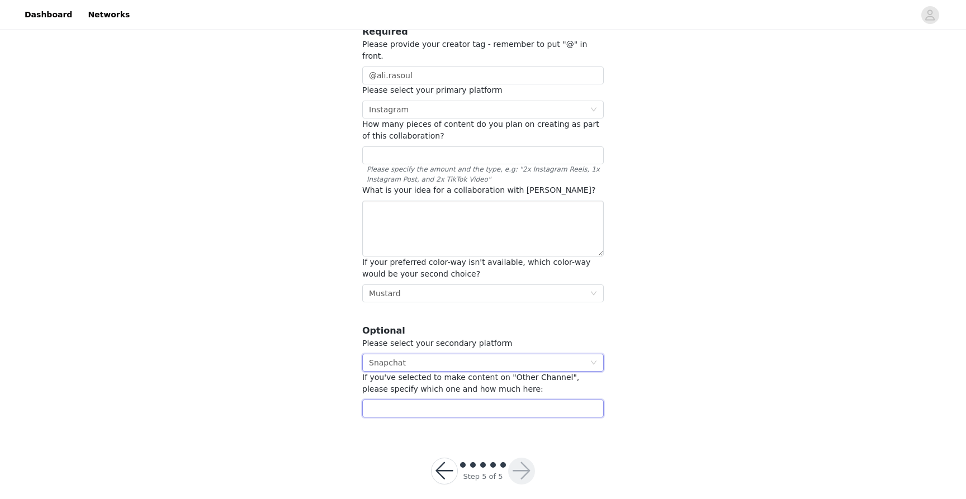
click at [466, 402] on input "text" at bounding box center [482, 409] width 241 height 18
drag, startPoint x: 449, startPoint y: 397, endPoint x: 325, endPoint y: 400, distance: 123.5
click at [325, 400] on div "STEP 5 OF 5 Other information💙 . Required Please provide your creator tag - rem…" at bounding box center [483, 186] width 966 height 489
type input "ali.rasoul"
click at [325, 400] on div "STEP 5 OF 5 Other information💙 . Required Please provide your creator tag - rem…" at bounding box center [483, 186] width 966 height 489
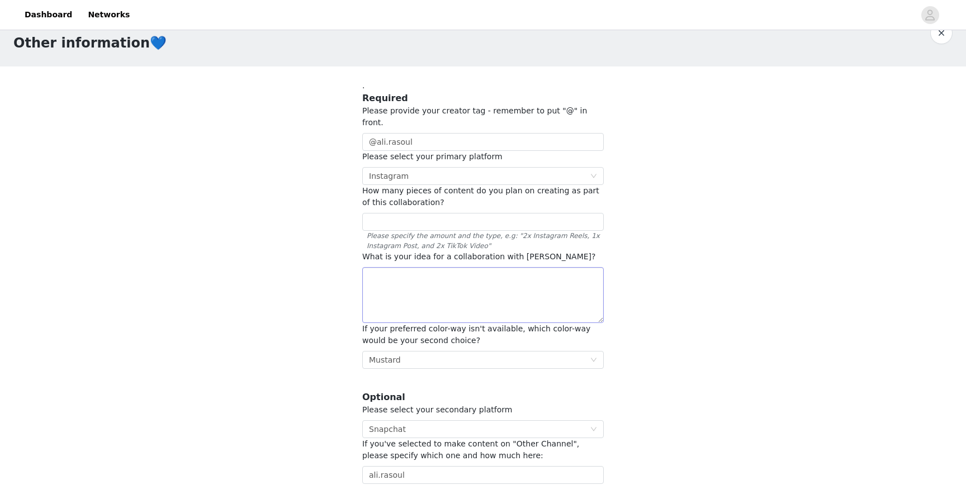
scroll to position [0, 0]
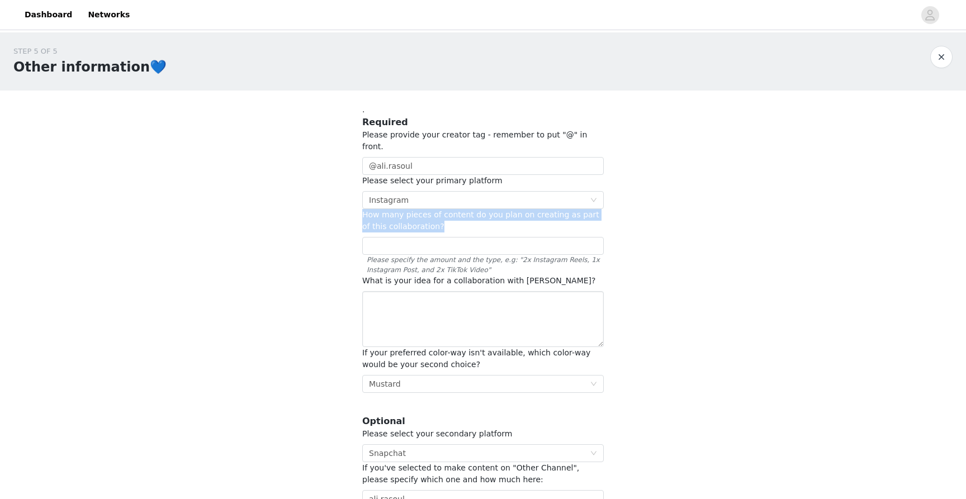
drag, startPoint x: 415, startPoint y: 220, endPoint x: 363, endPoint y: 207, distance: 53.5
click at [363, 209] on div "How many pieces of content do you plan on creating as part of this collaboratio…" at bounding box center [482, 242] width 241 height 66
click at [363, 209] on div "How many pieces of content do you plan on creating as part of this collaboratio…" at bounding box center [482, 220] width 241 height 23
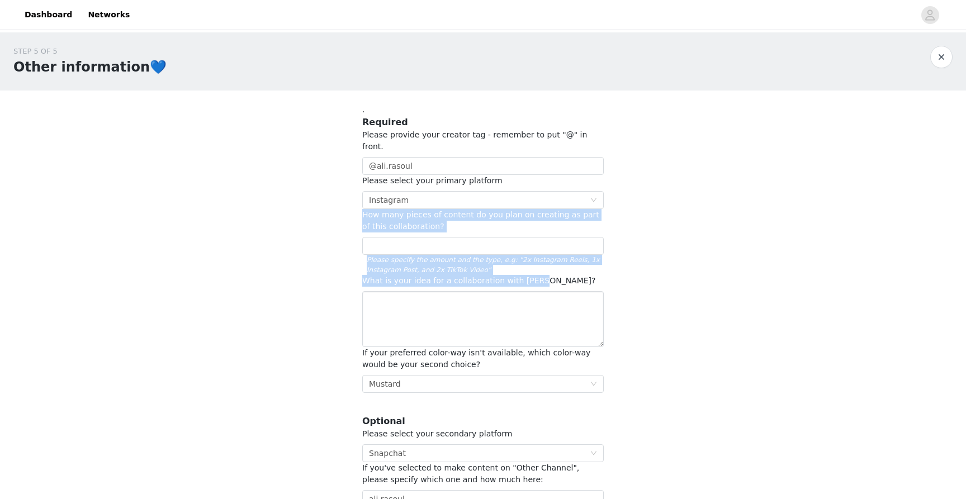
drag, startPoint x: 357, startPoint y: 203, endPoint x: 547, endPoint y: 265, distance: 199.5
click at [547, 265] on section ". Required Please provide your creator tag - remember to put "@" in front. @ali…" at bounding box center [483, 306] width 268 height 431
click at [547, 275] on div "What is your idea for a collaboration with [PERSON_NAME]?" at bounding box center [482, 281] width 241 height 12
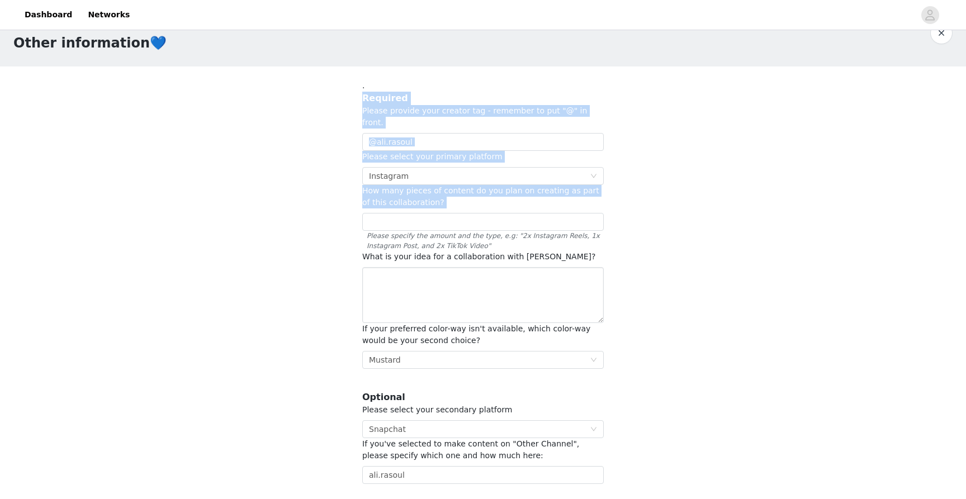
scroll to position [91, 0]
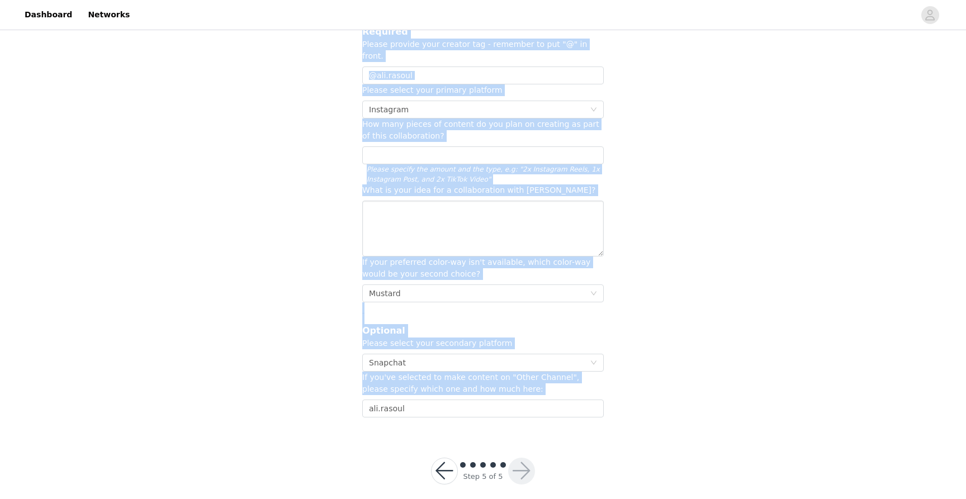
drag, startPoint x: 354, startPoint y: 116, endPoint x: 611, endPoint y: 406, distance: 388.0
click at [611, 406] on section ". Required Please provide your creator tag - remember to put "@" in front. @ali…" at bounding box center [483, 215] width 268 height 431
copy section "Required Please provide your creator tag - remember to put "@" in front. Please…"
click at [446, 220] on textarea at bounding box center [482, 229] width 241 height 56
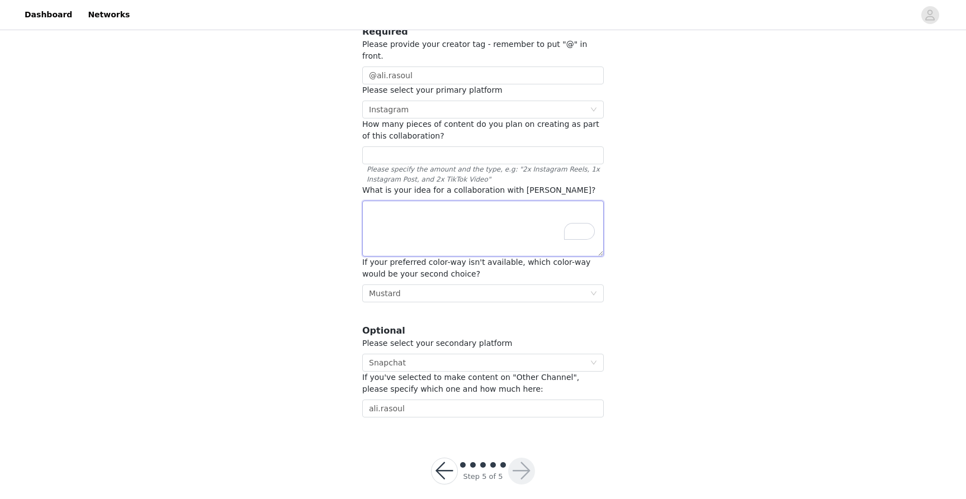
paste textarea "The plan is to feature [PERSON_NAME]’s sofa in my high-end post-production crea…"
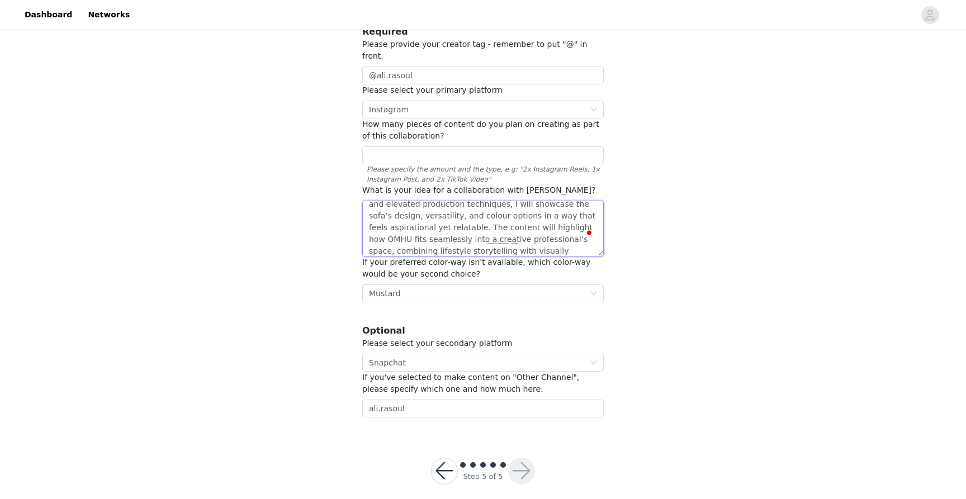
scroll to position [55, 0]
click at [520, 224] on textarea "The plan is to feature [PERSON_NAME]’s sofa in my high-end post-production crea…" at bounding box center [482, 229] width 241 height 56
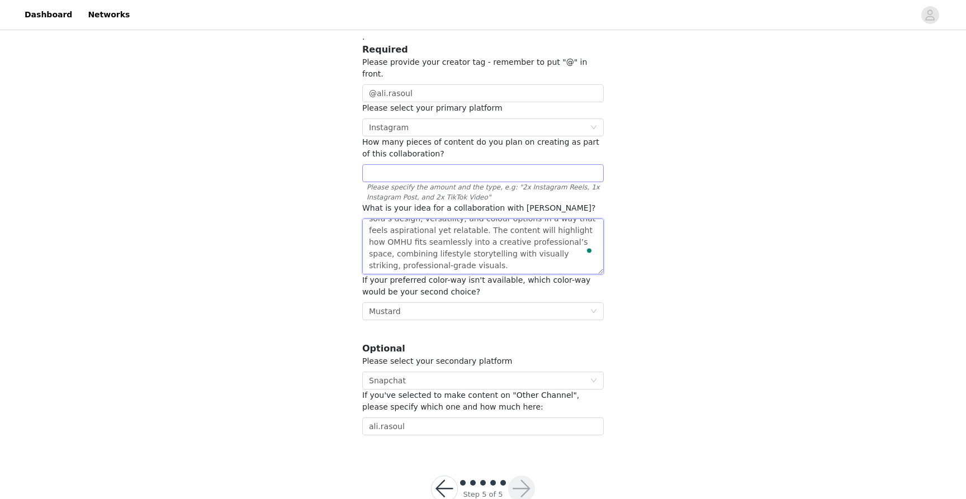
scroll to position [72, 0]
type textarea "The plan is to feature [PERSON_NAME]’s sofa in my high-end post-production crea…"
click at [467, 168] on input "text" at bounding box center [482, 174] width 241 height 18
click at [449, 165] on input "1 INSTAGRAM REEL, 3 INSTAGRAM STORIES" at bounding box center [482, 174] width 241 height 18
click at [372, 165] on input "1 INSTAGRAM REEL, 3X INSTAGRAM STORIES" at bounding box center [482, 174] width 241 height 18
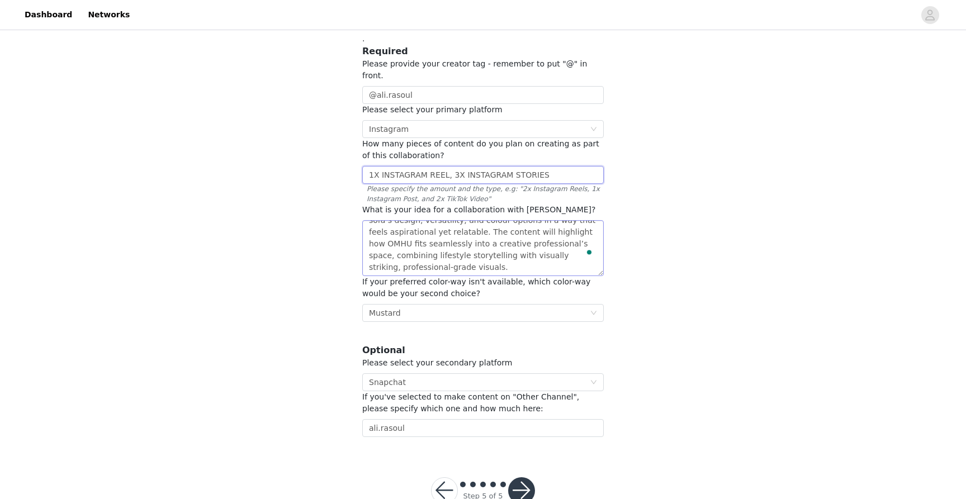
scroll to position [72, 0]
type input "1X INSTAGRAM REEL, 3X INSTAGRAM STORIES"
click at [521, 254] on textarea "The plan is to feature [PERSON_NAME]’s sofa in my high-end post-production crea…" at bounding box center [482, 247] width 241 height 56
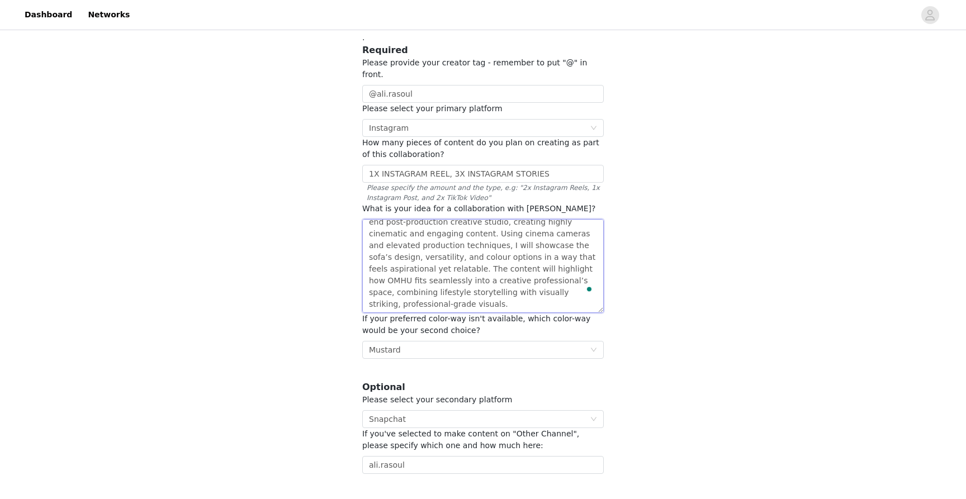
scroll to position [0, 0]
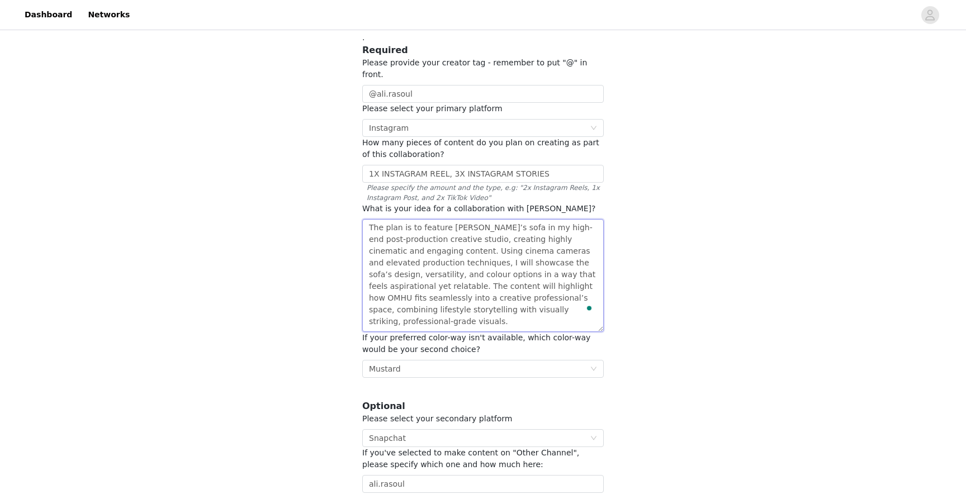
drag, startPoint x: 602, startPoint y: 262, endPoint x: 622, endPoint y: 319, distance: 60.3
click at [622, 319] on div "STEP 5 OF 5 Other information💙 . Required Please provide your creator tag - rem…" at bounding box center [483, 233] width 966 height 546
click at [673, 267] on div "STEP 5 OF 5 Other information💙 . Required Please provide your creator tag - rem…" at bounding box center [483, 233] width 966 height 546
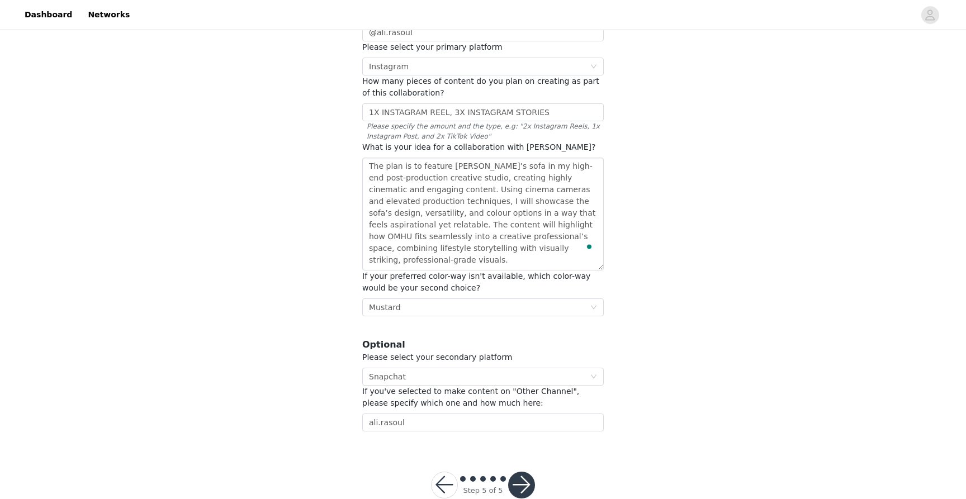
scroll to position [148, 0]
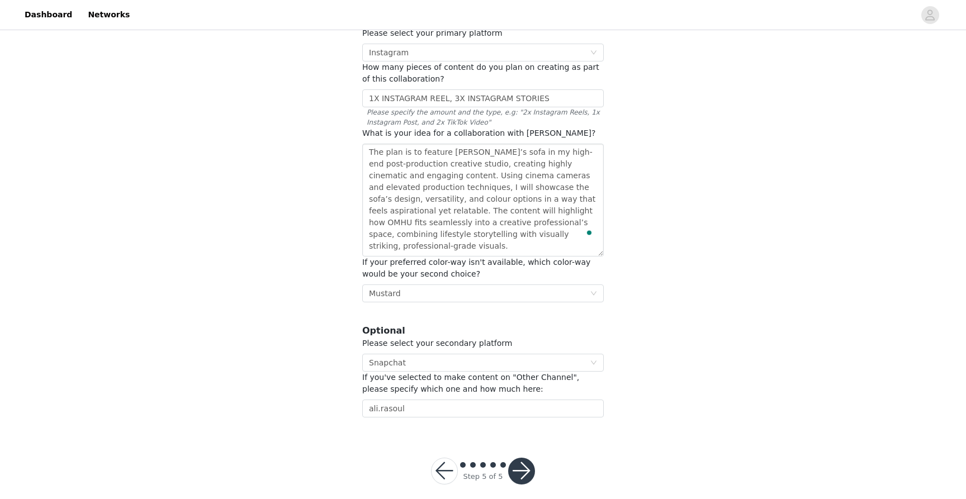
click at [524, 458] on button "button" at bounding box center [521, 471] width 27 height 27
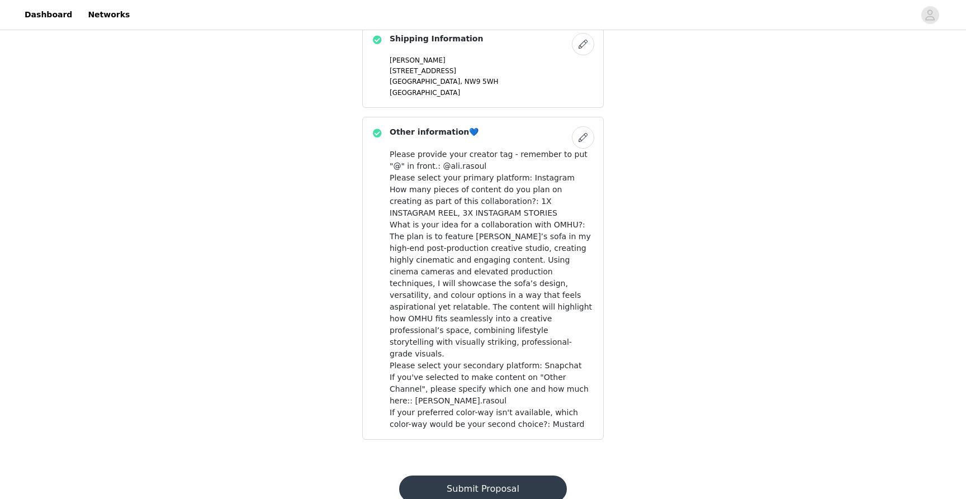
click at [488, 476] on button "Submit Proposal" at bounding box center [482, 489] width 167 height 27
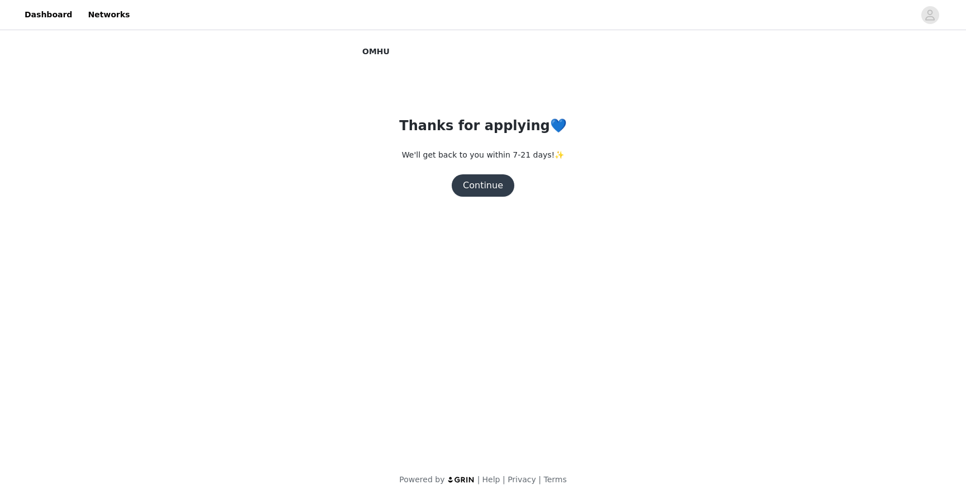
click at [493, 193] on button "Continue" at bounding box center [483, 185] width 63 height 22
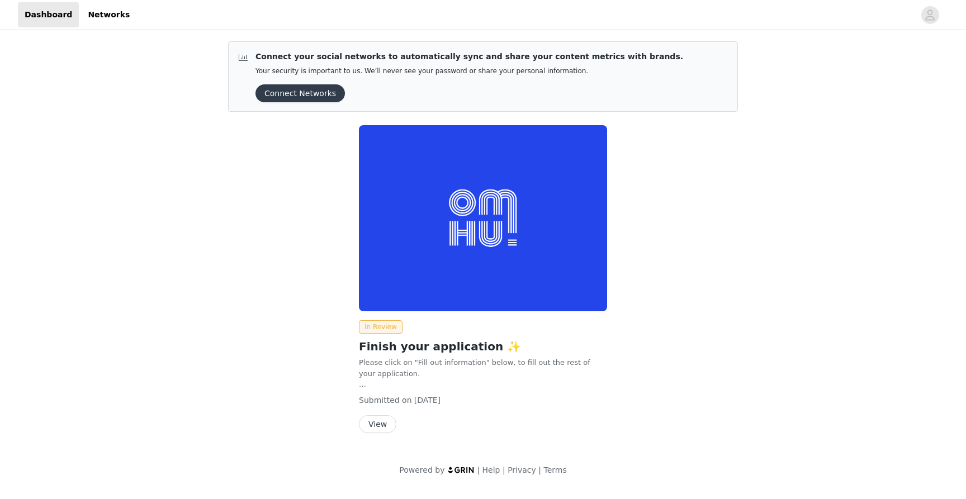
click at [315, 93] on button "Connect Networks" at bounding box center [299, 93] width 89 height 18
